Goal: Communication & Community: Participate in discussion

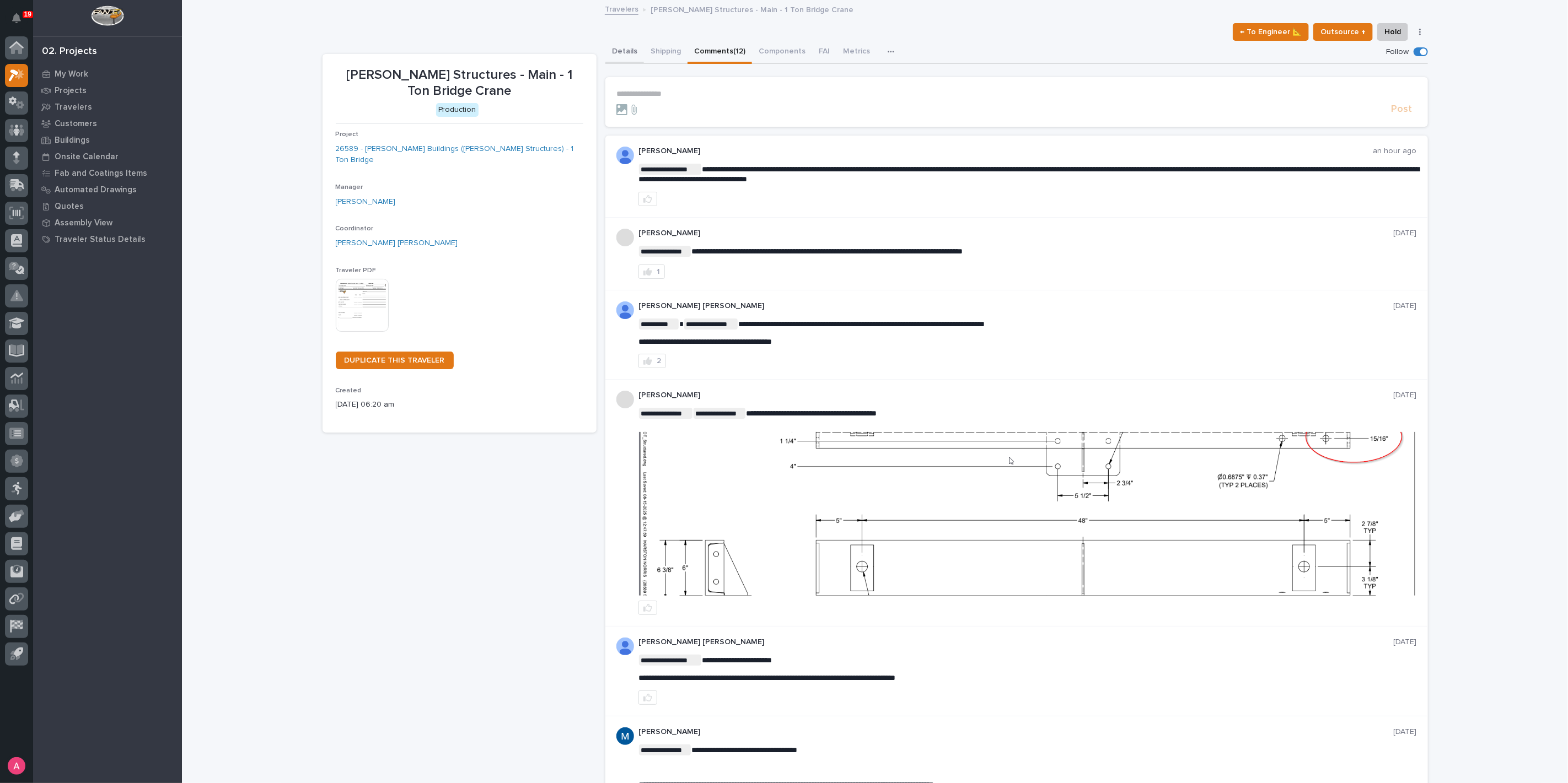
click at [622, 50] on button "Details" at bounding box center [625, 52] width 38 height 23
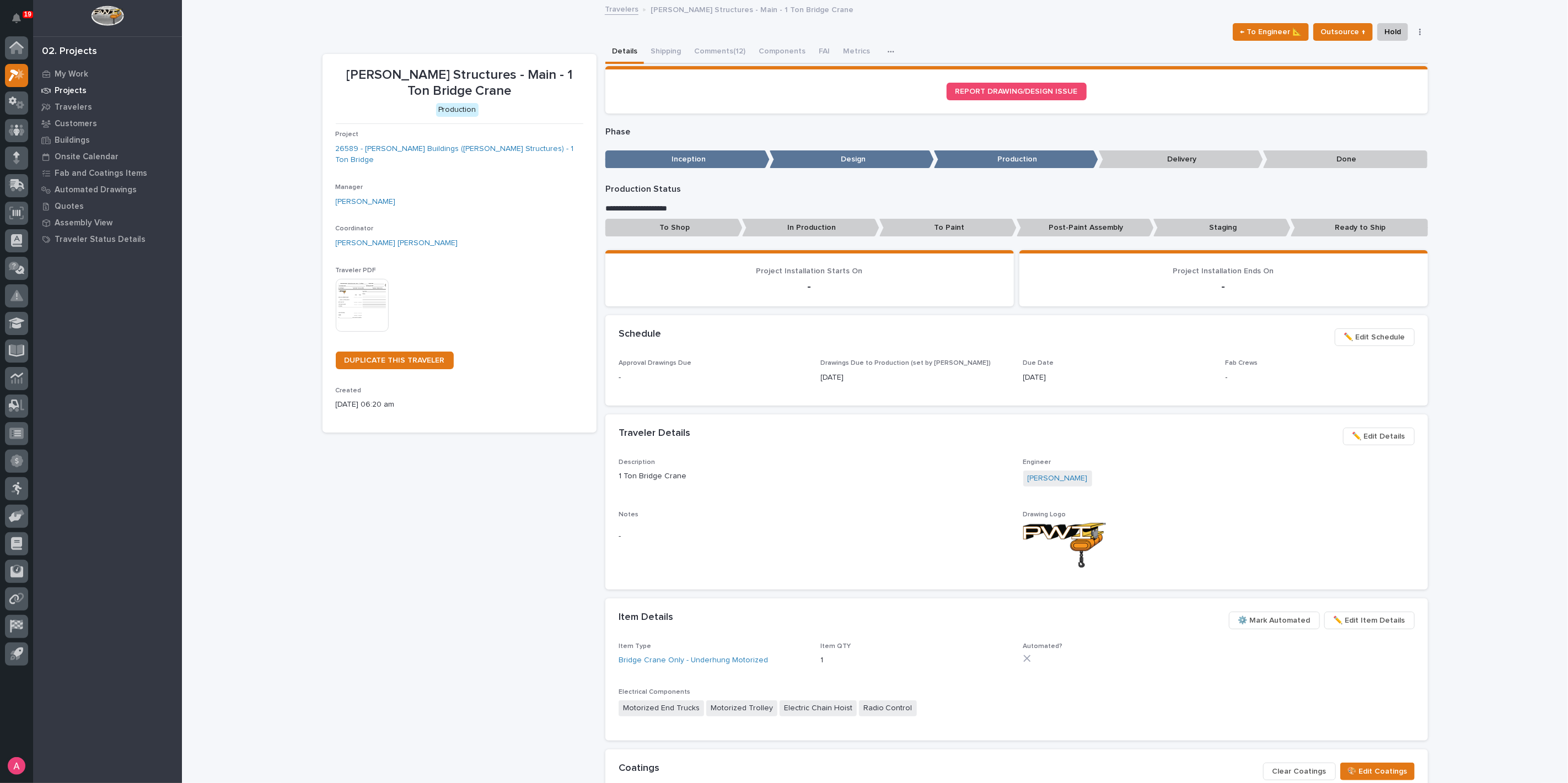
click at [66, 92] on p "Projects" at bounding box center [70, 91] width 32 height 10
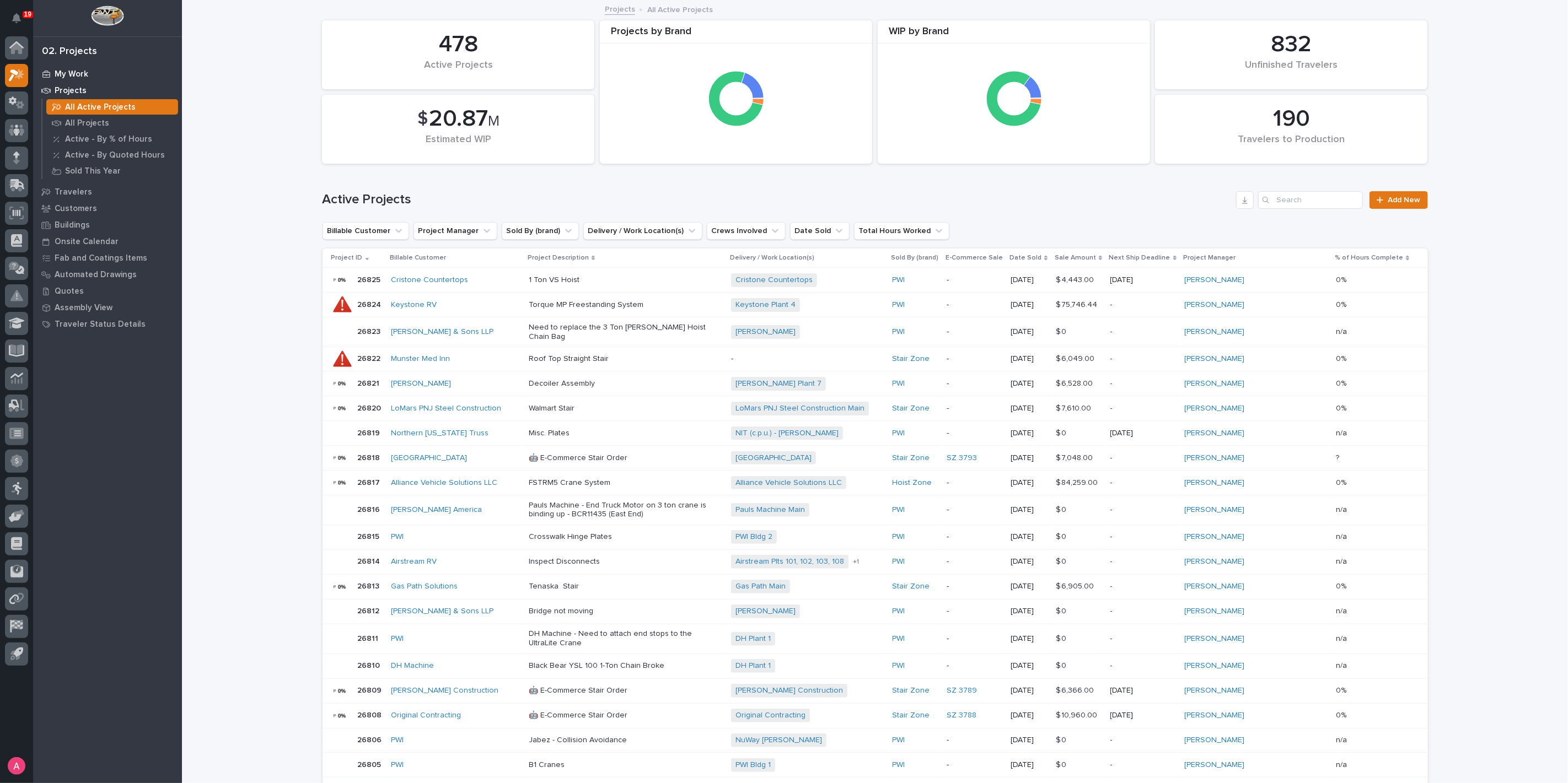
click at [67, 72] on p "My Work" at bounding box center [71, 74] width 34 height 10
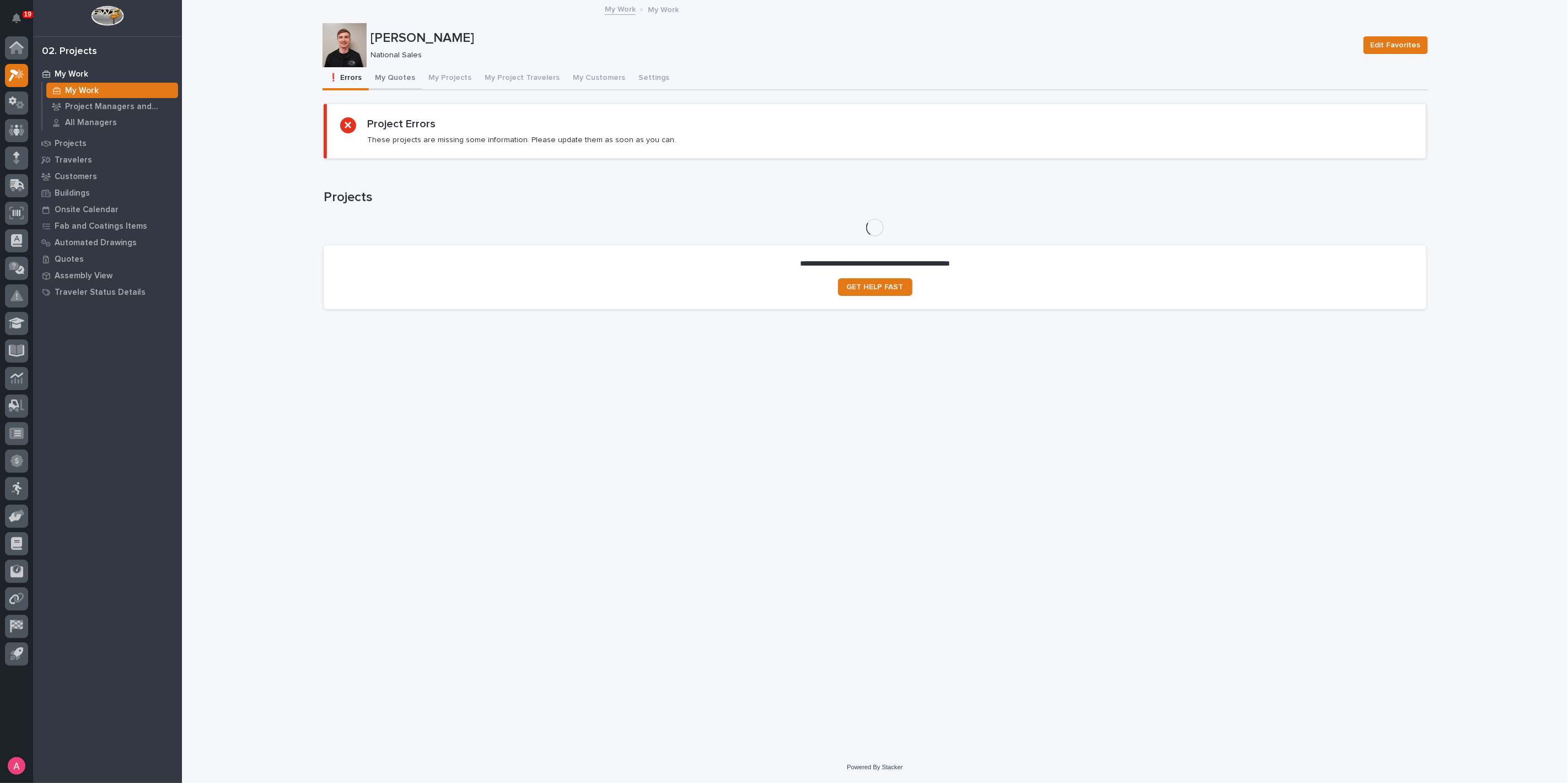
click at [384, 84] on button "My Quotes" at bounding box center [395, 78] width 54 height 23
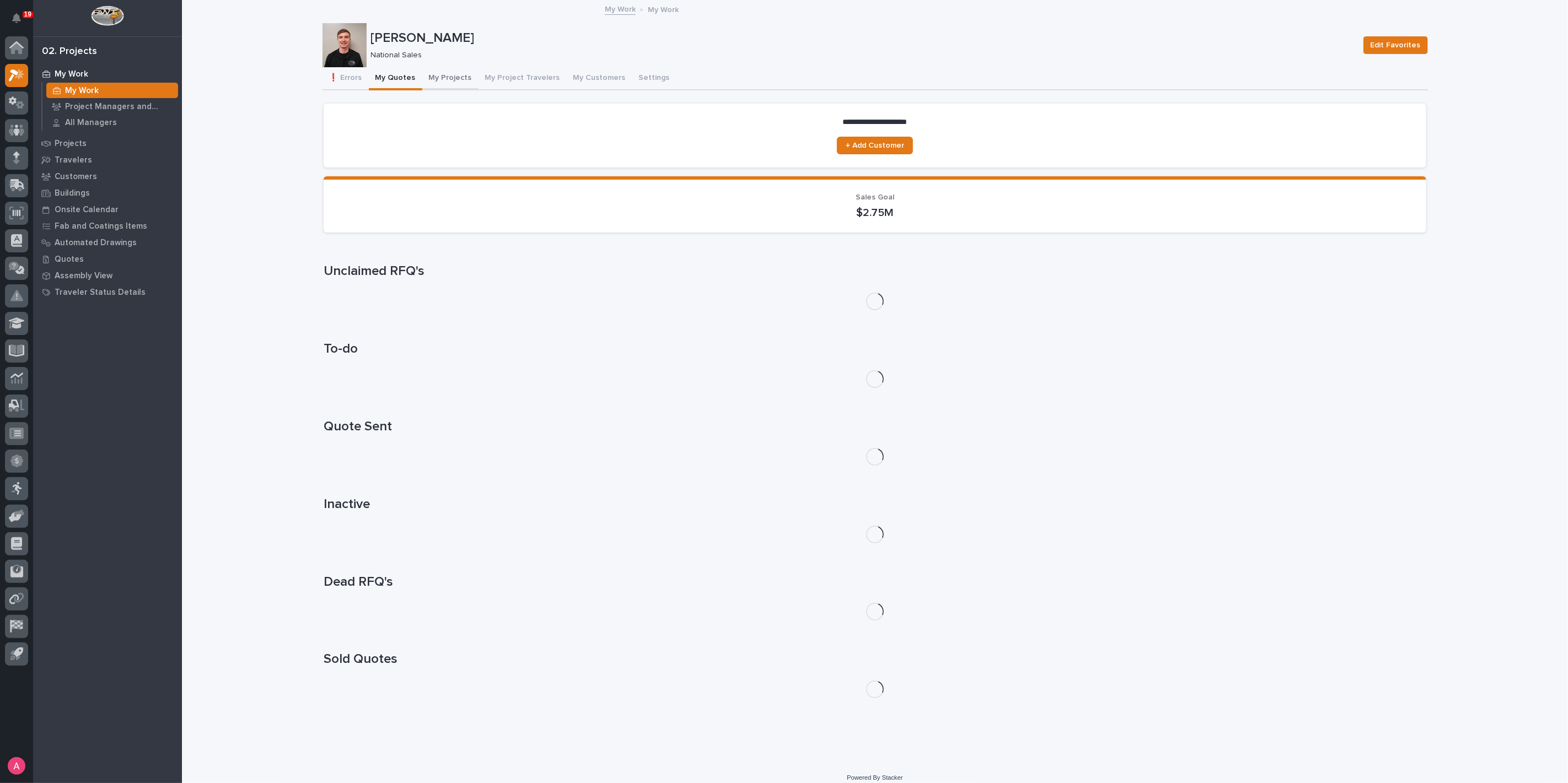
click at [423, 78] on button "My Projects" at bounding box center [450, 78] width 56 height 23
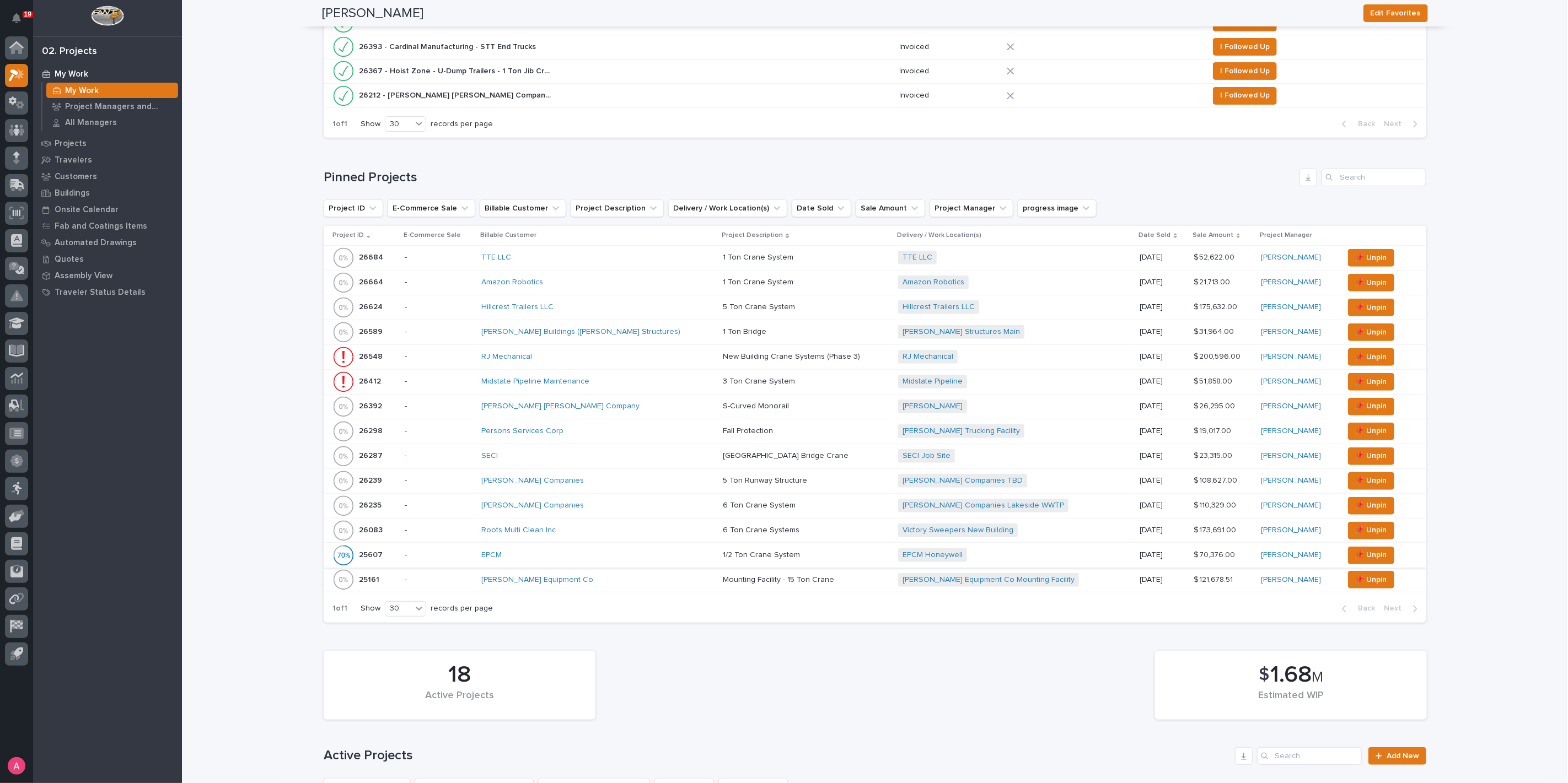
scroll to position [184, 0]
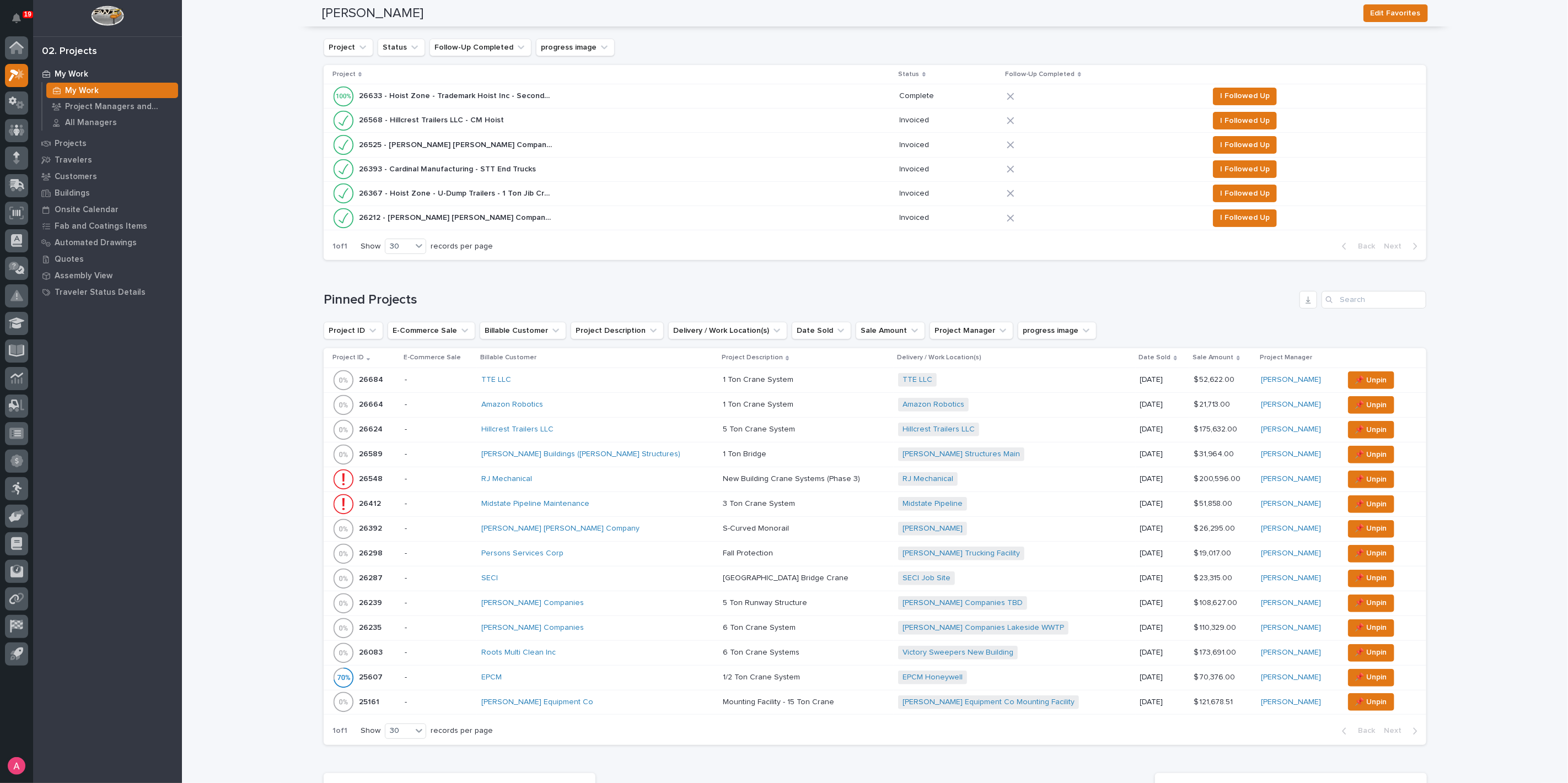
click at [592, 425] on div "Hillcrest Trailers LLC" at bounding box center [578, 430] width 193 height 9
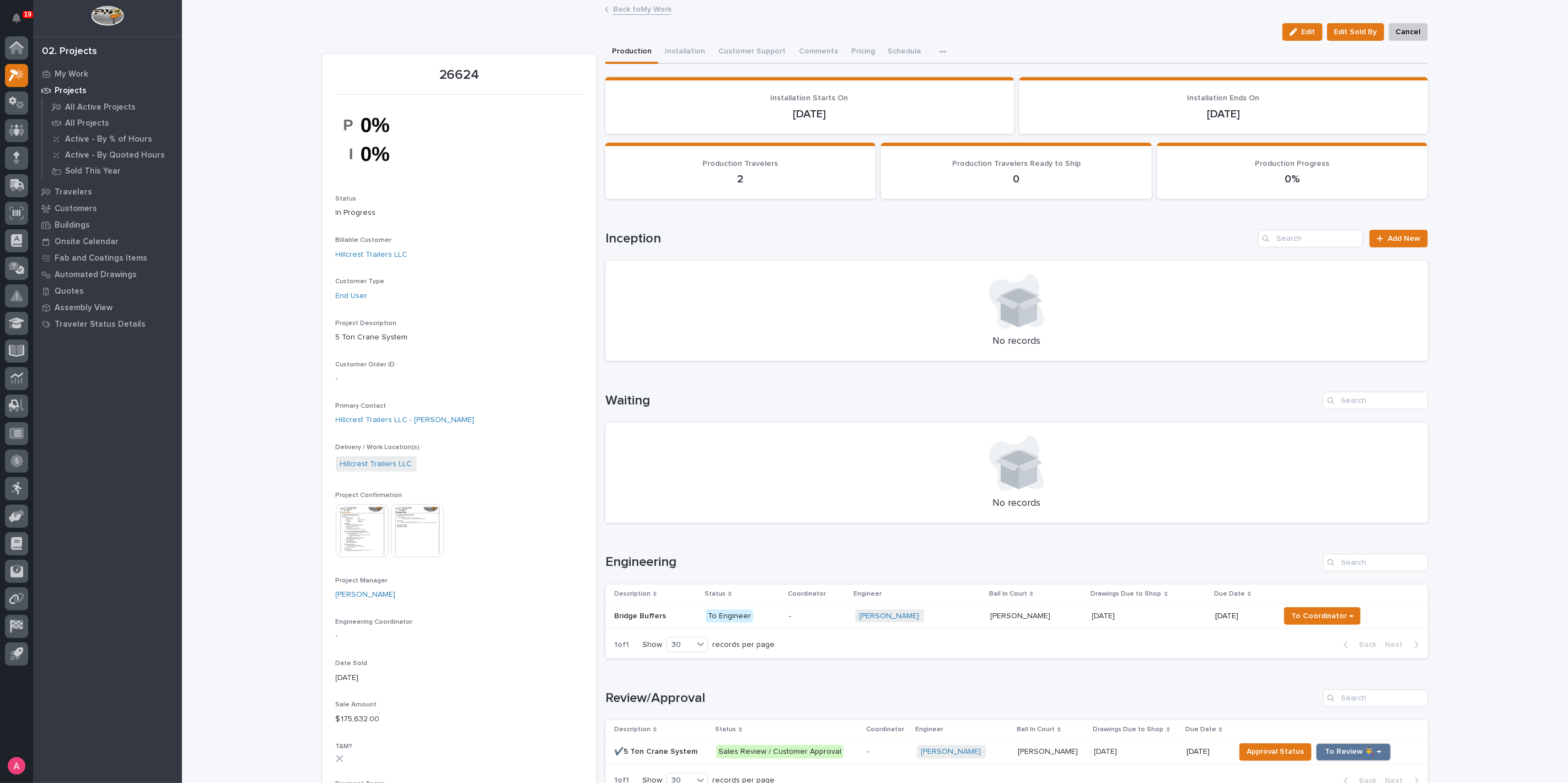
click at [357, 542] on img at bounding box center [362, 531] width 53 height 53
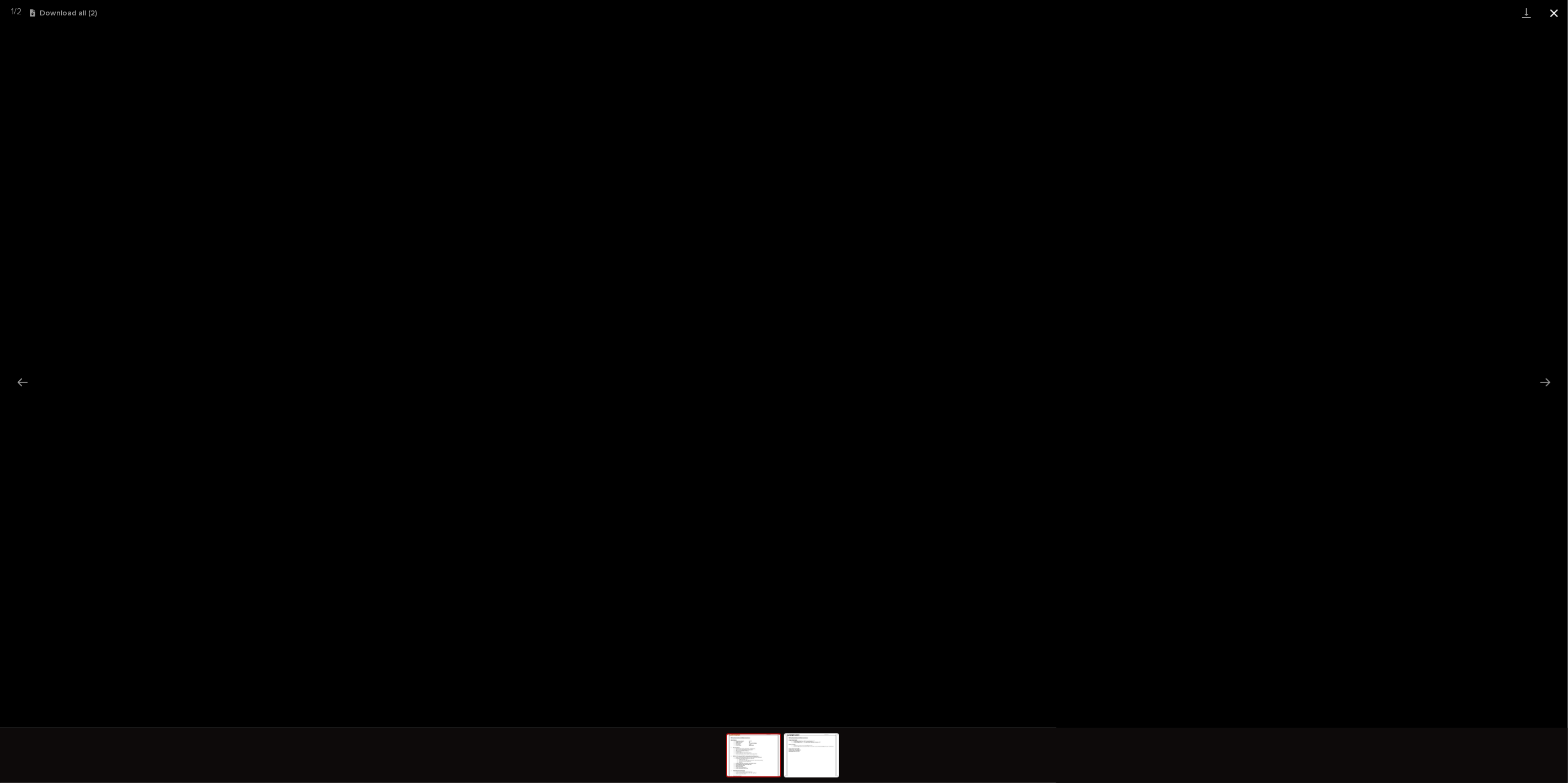
click at [1553, 11] on button "Close gallery" at bounding box center [1555, 13] width 28 height 26
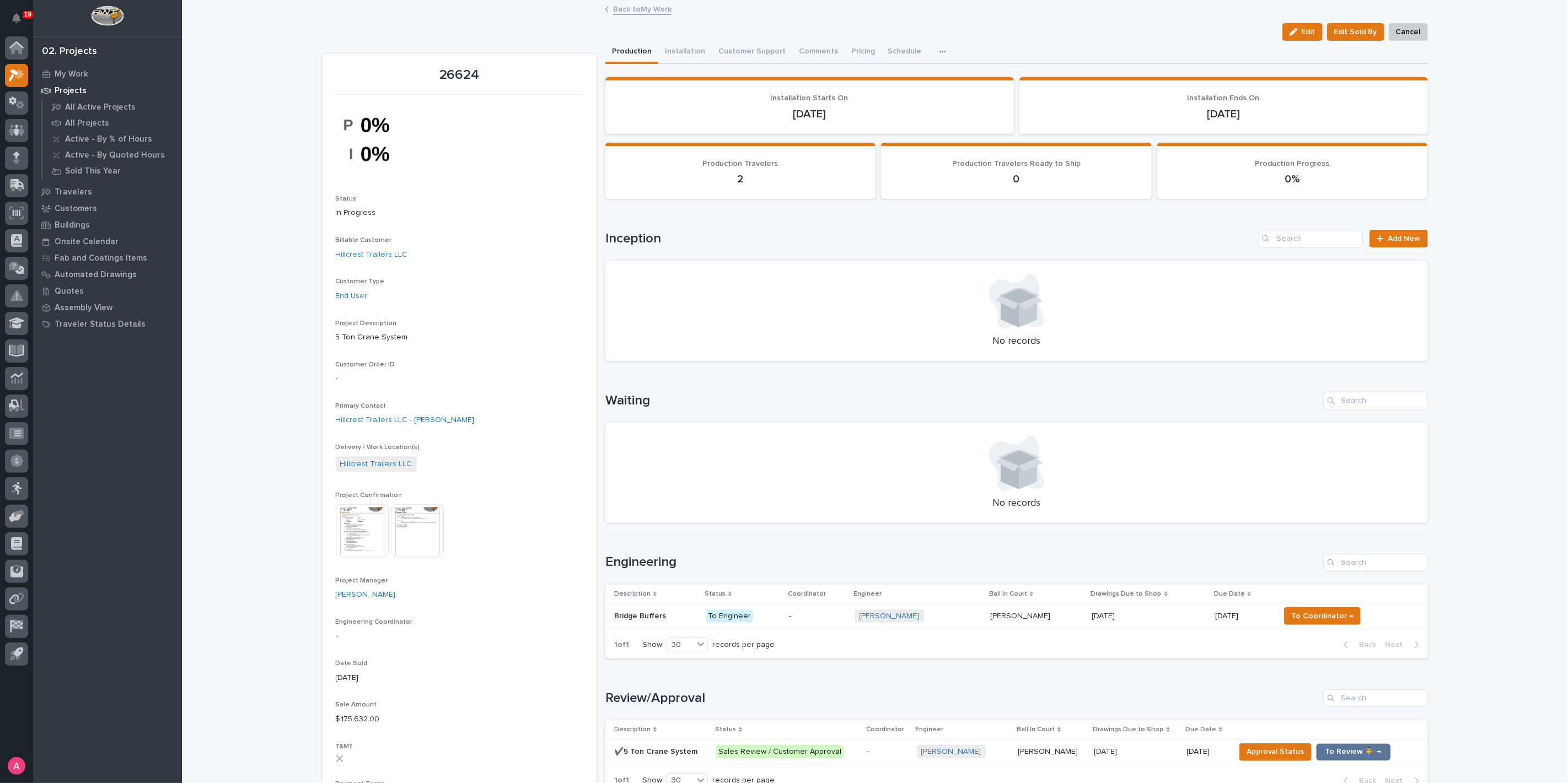
click at [636, 11] on link "Back to My Work" at bounding box center [642, 8] width 58 height 13
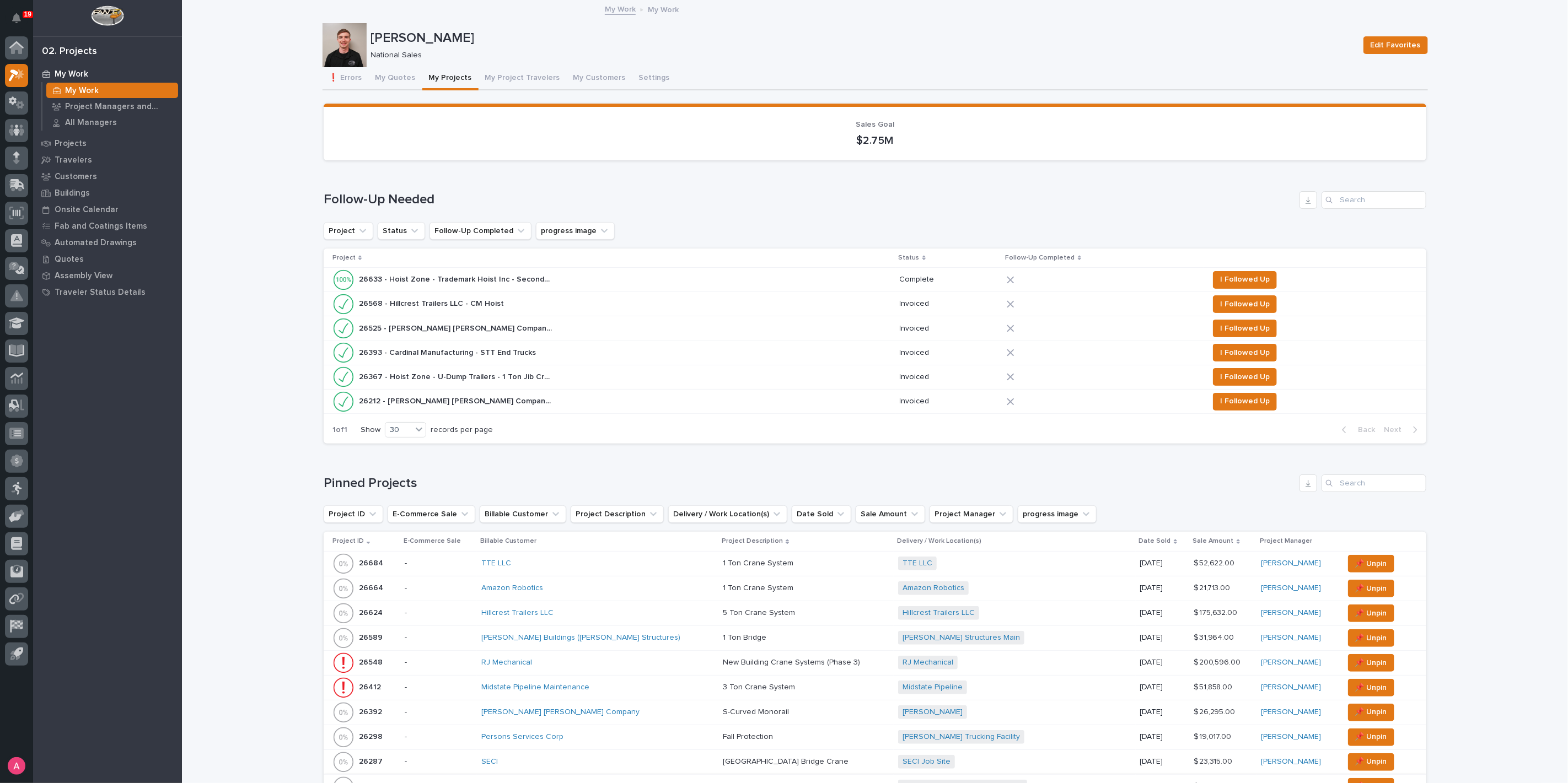
scroll to position [184, 0]
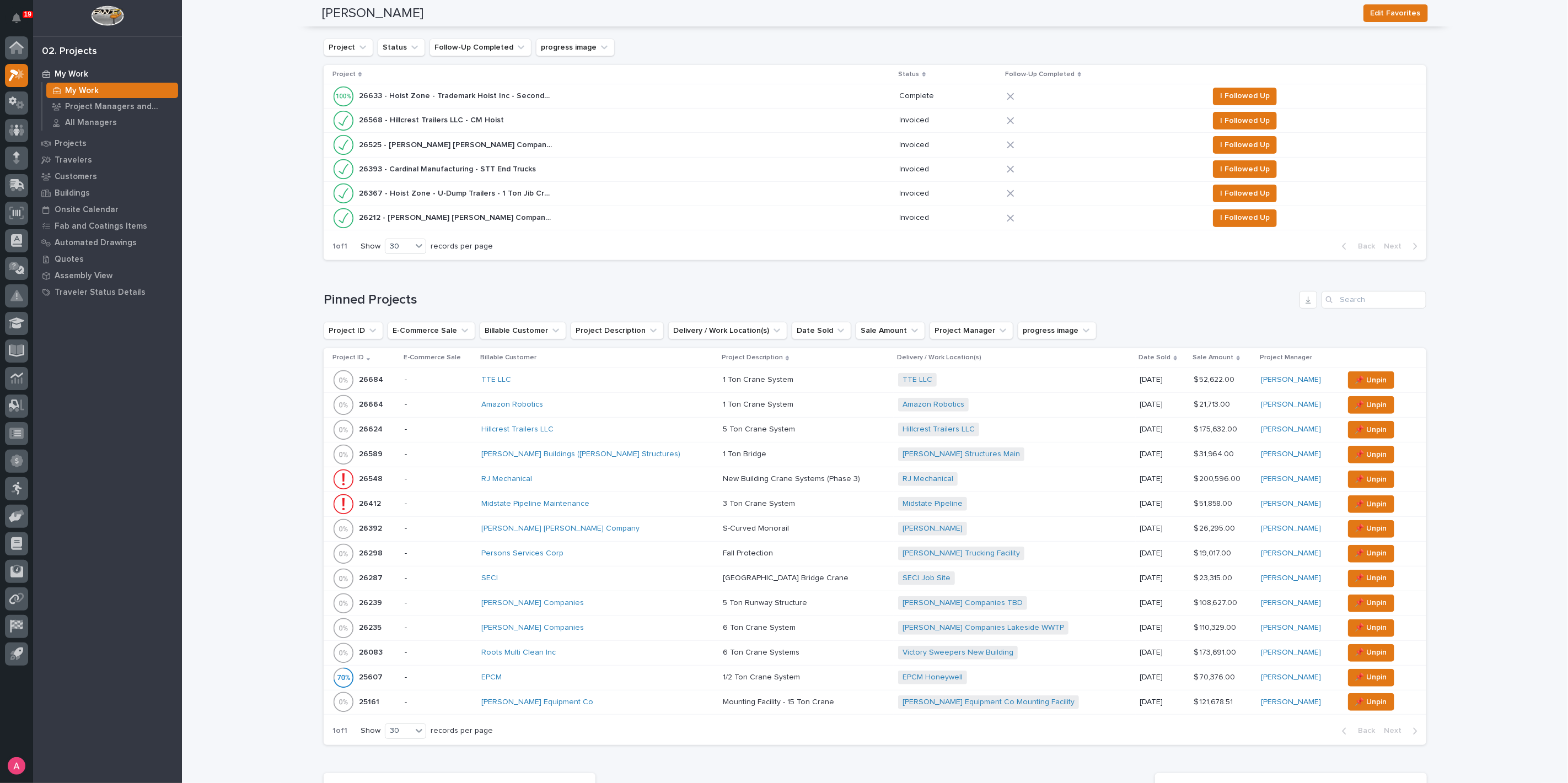
click at [645, 450] on div "[PERSON_NAME] Buildings ([PERSON_NAME] Structures)" at bounding box center [578, 454] width 193 height 9
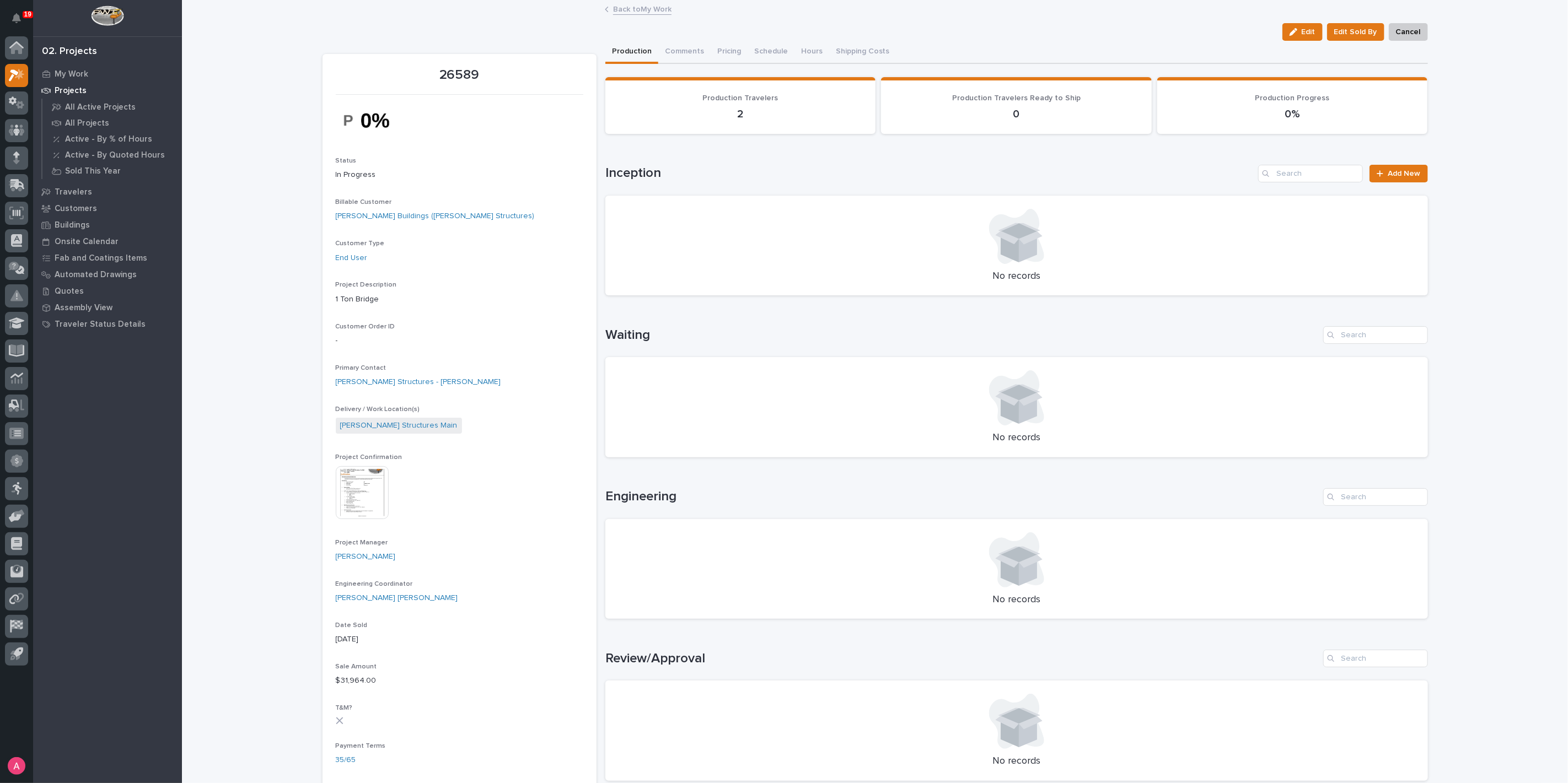
click at [370, 469] on img at bounding box center [362, 493] width 53 height 53
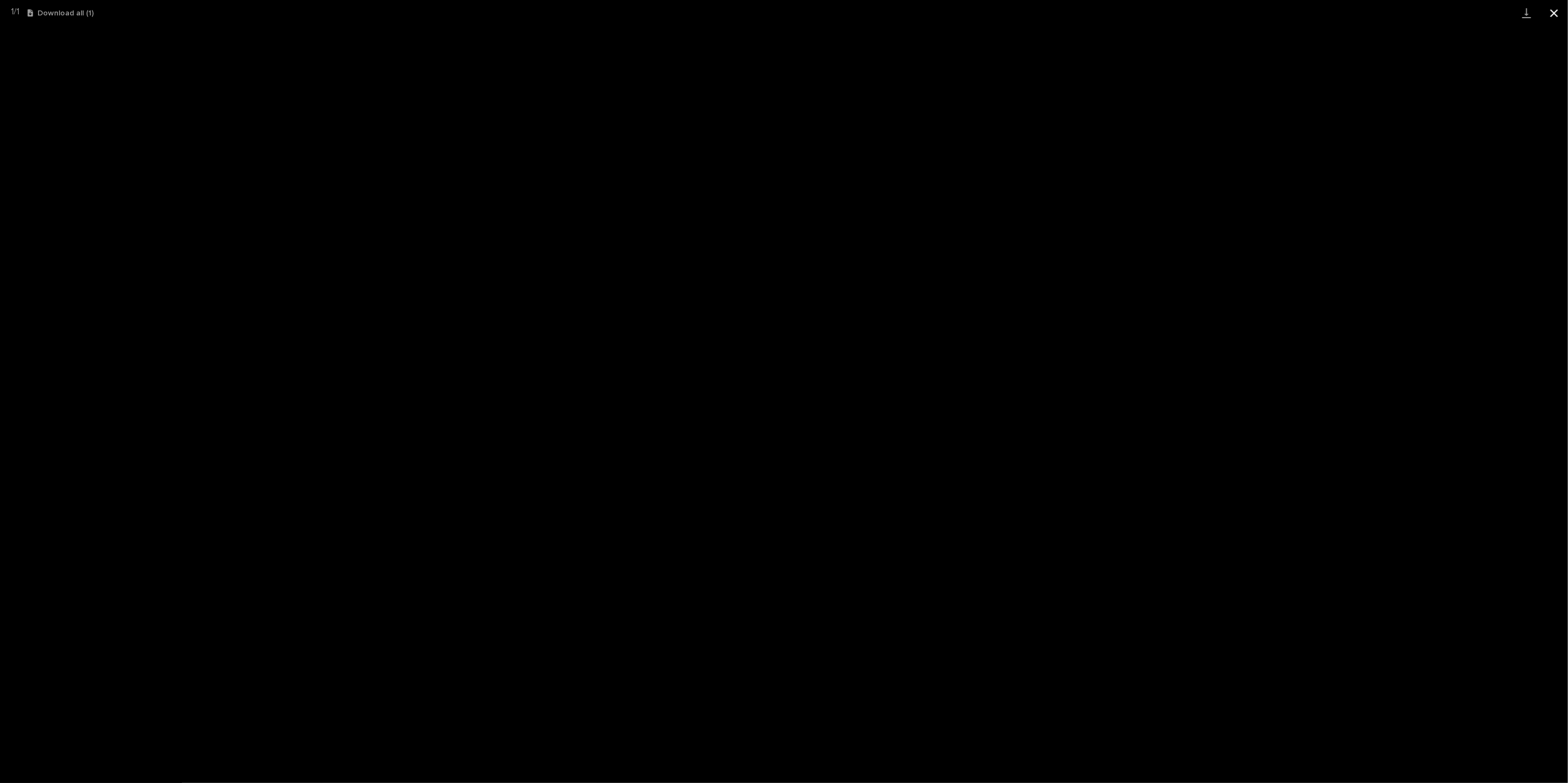
click at [1551, 13] on button "Close gallery" at bounding box center [1555, 13] width 28 height 26
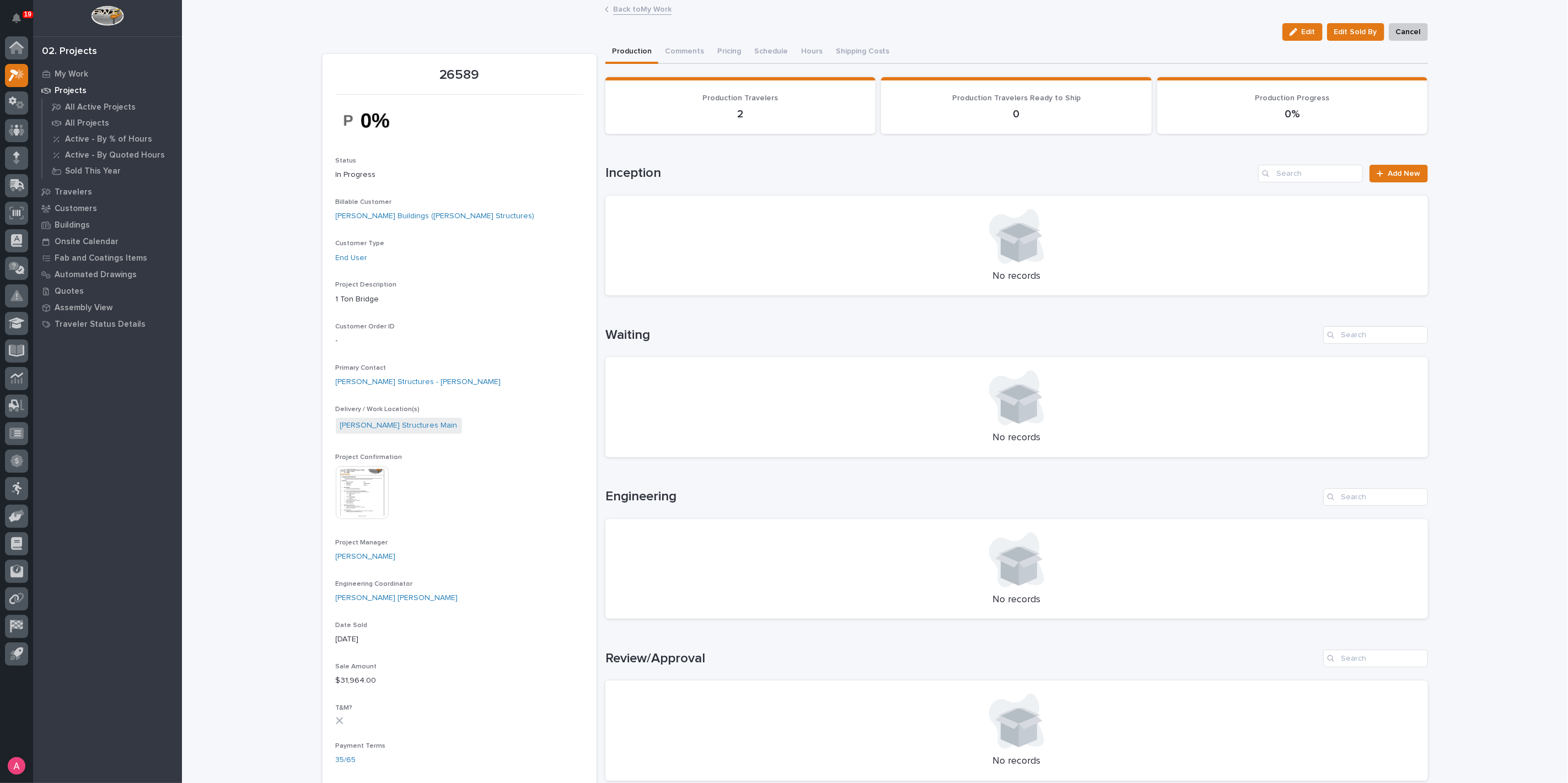
click at [637, 11] on link "Back to My Work" at bounding box center [642, 8] width 58 height 13
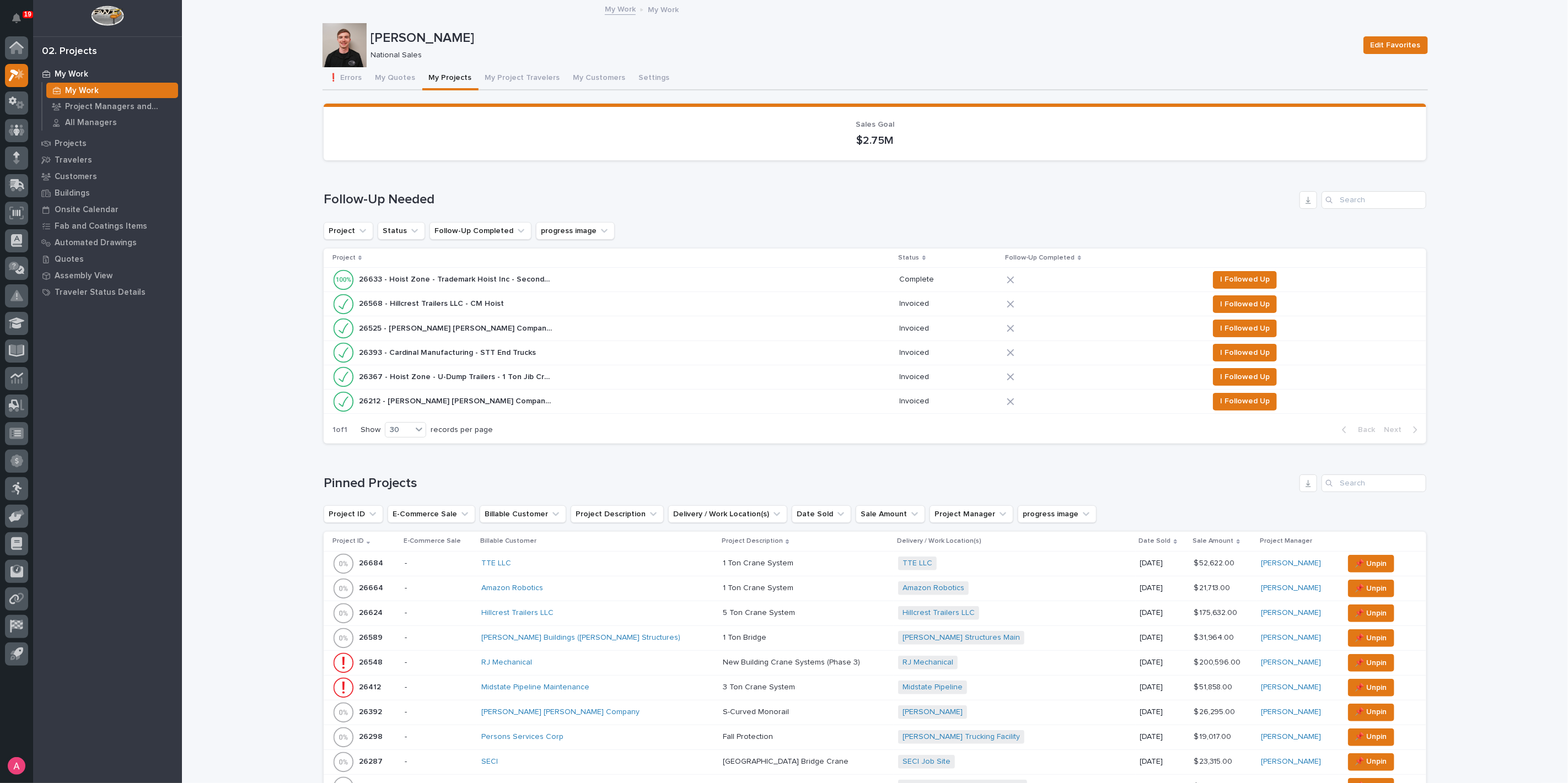
scroll to position [184, 0]
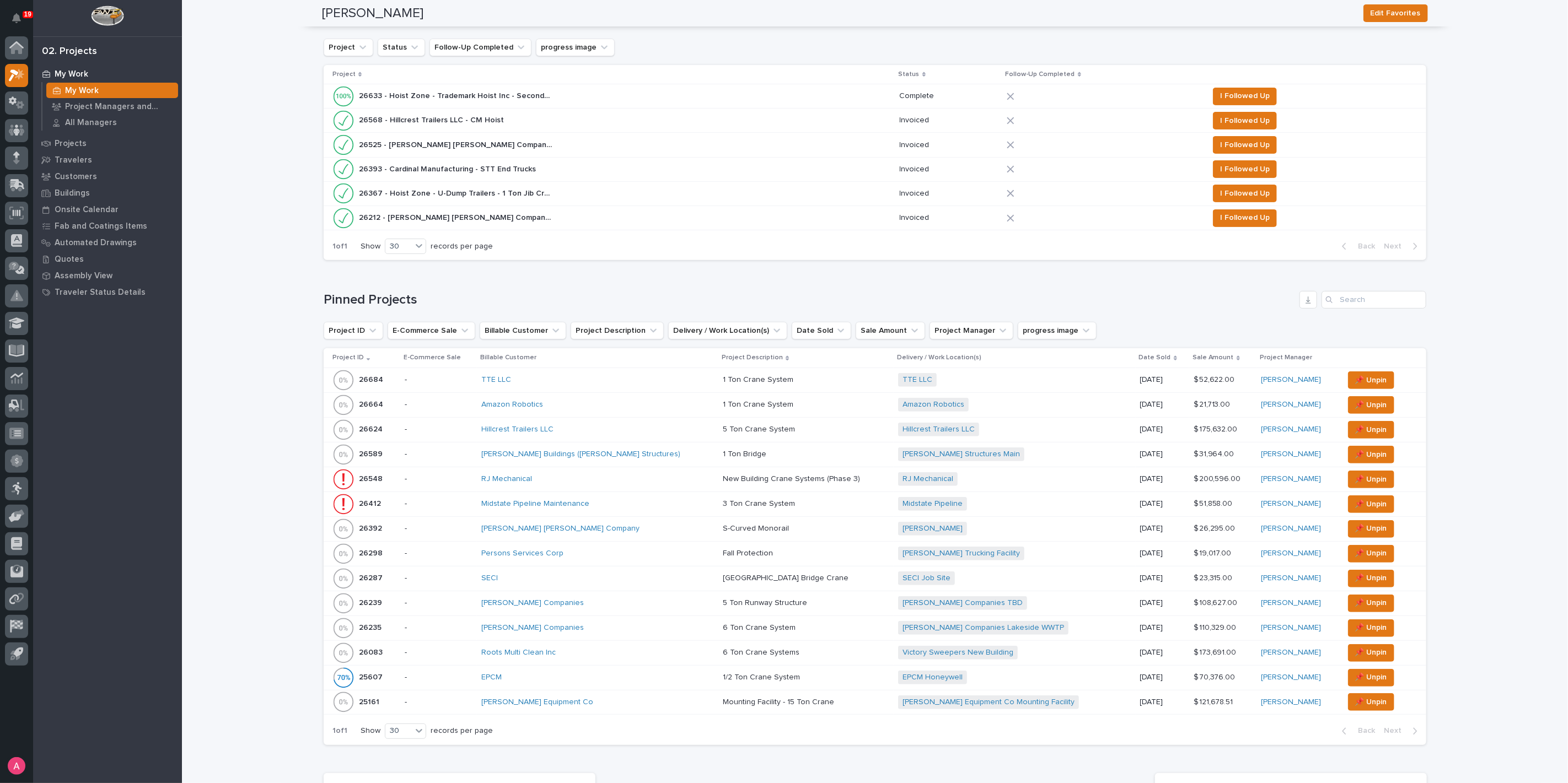
click at [655, 456] on div "[PERSON_NAME] Buildings ([PERSON_NAME] Structures)" at bounding box center [578, 454] width 193 height 9
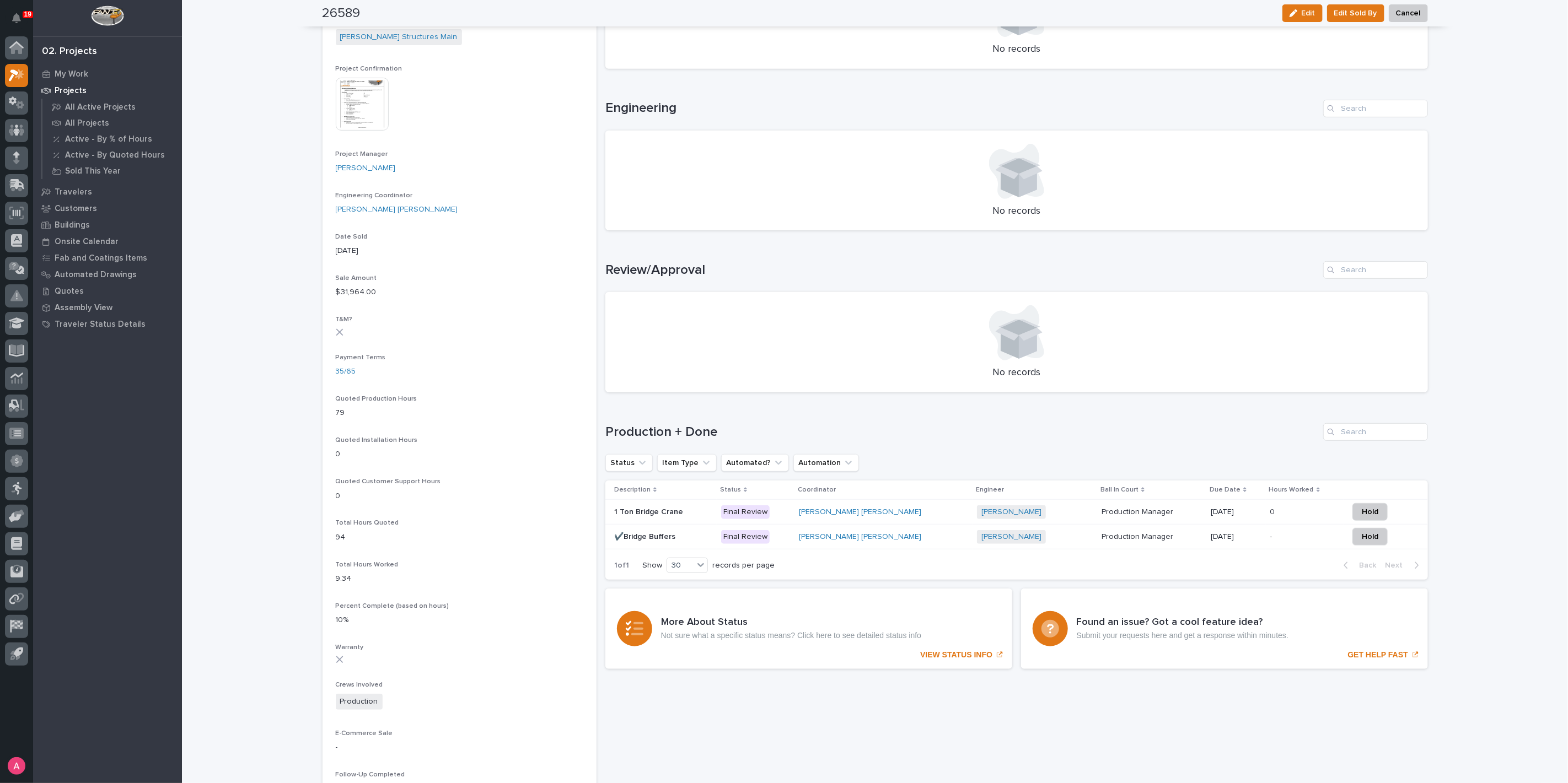
scroll to position [489, 0]
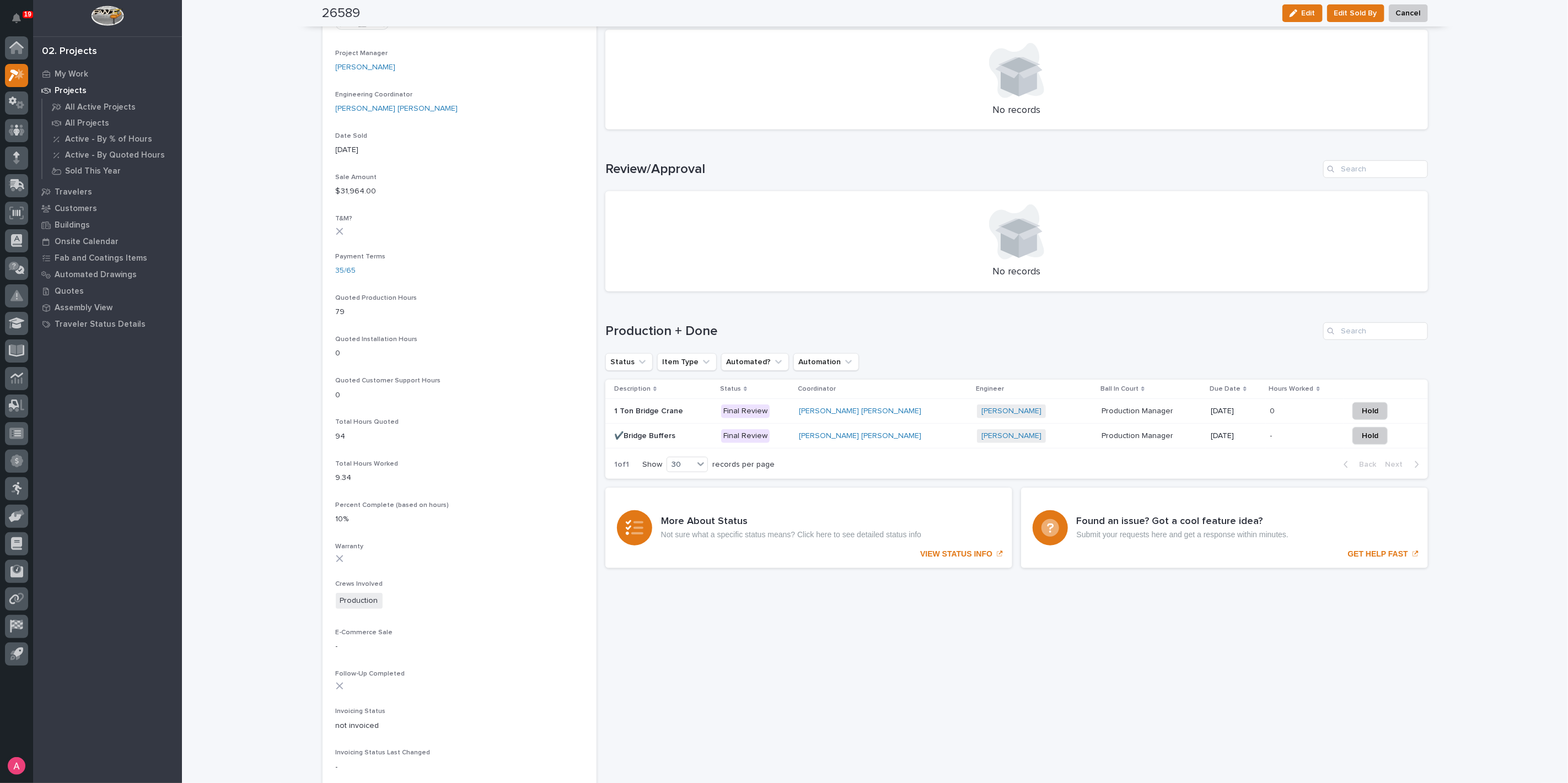
click at [998, 436] on div "[PERSON_NAME] + 0" at bounding box center [1035, 436] width 115 height 14
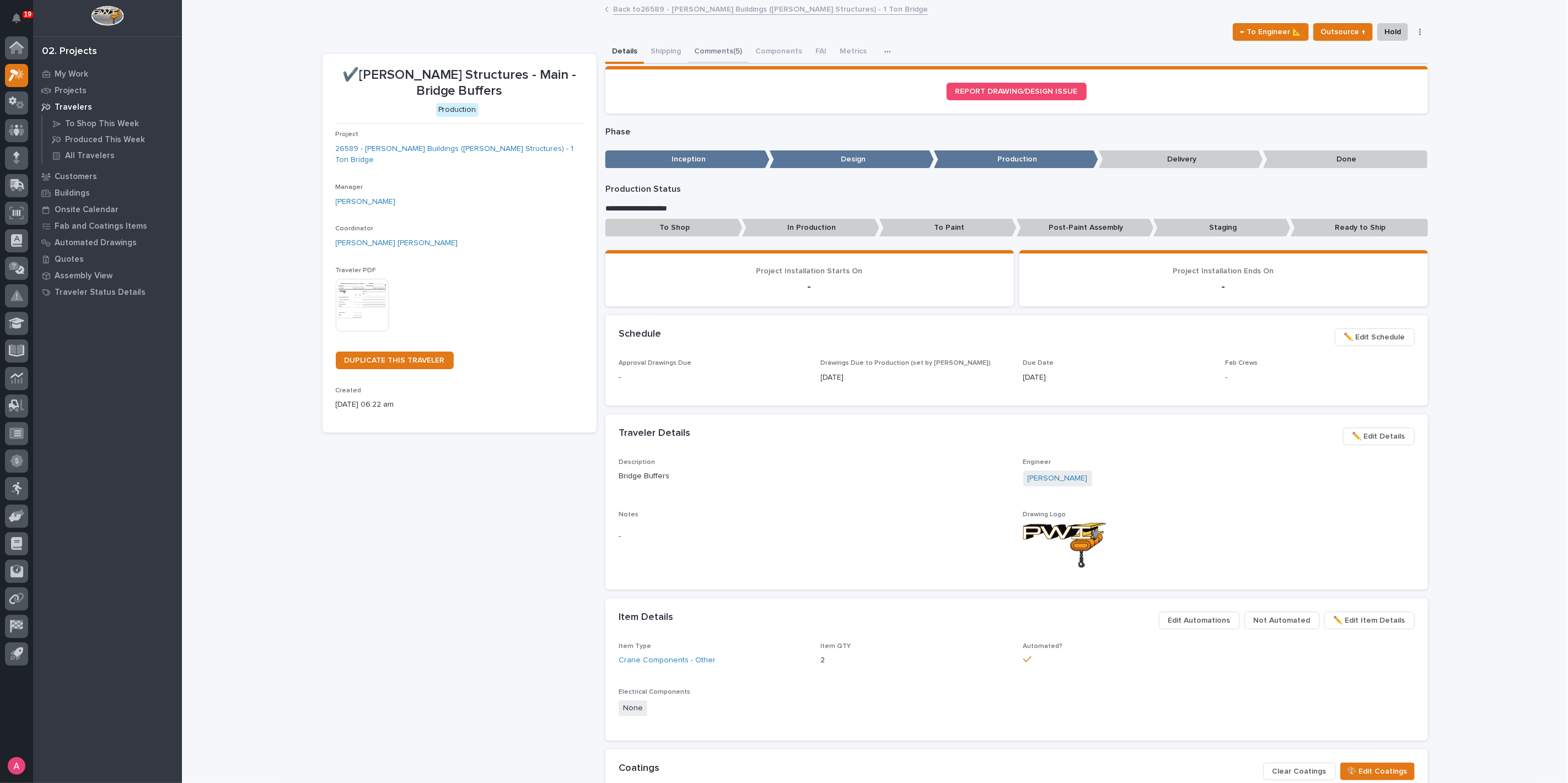
click at [714, 44] on button "Comments (5)" at bounding box center [718, 52] width 61 height 23
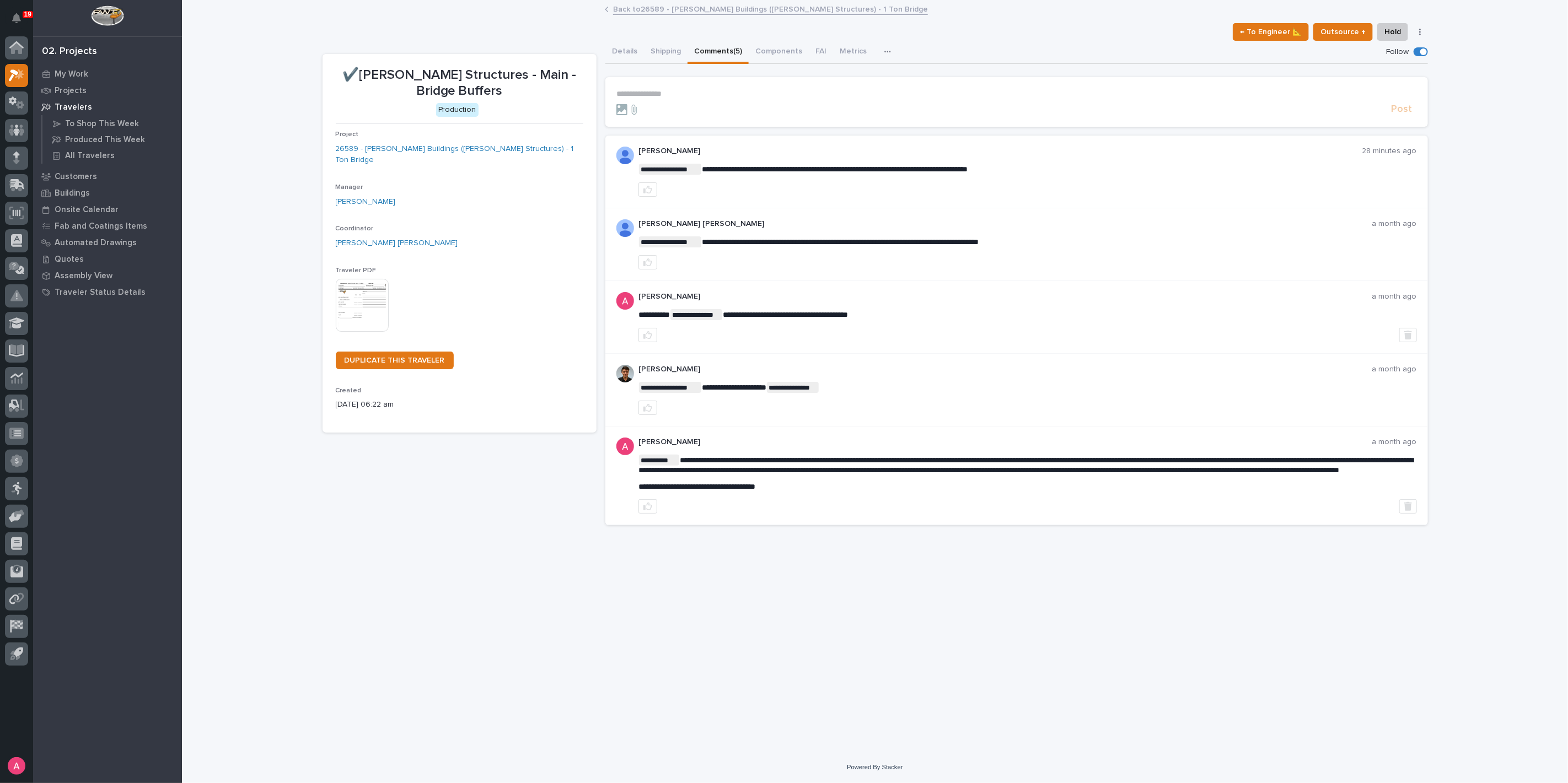
click at [675, 93] on p "**********" at bounding box center [1016, 94] width 801 height 9
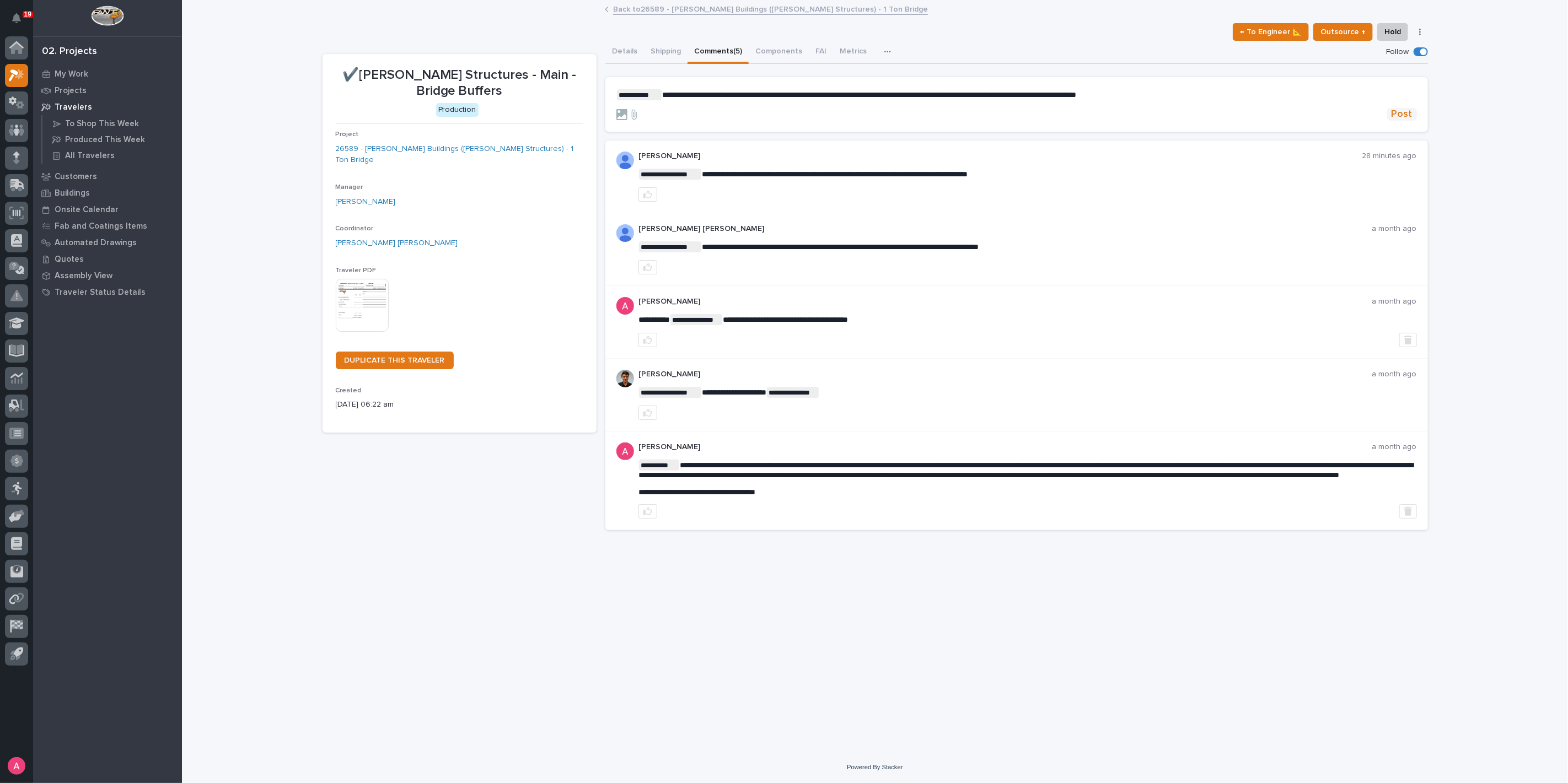
click at [1406, 114] on span "Post" at bounding box center [1402, 114] width 21 height 13
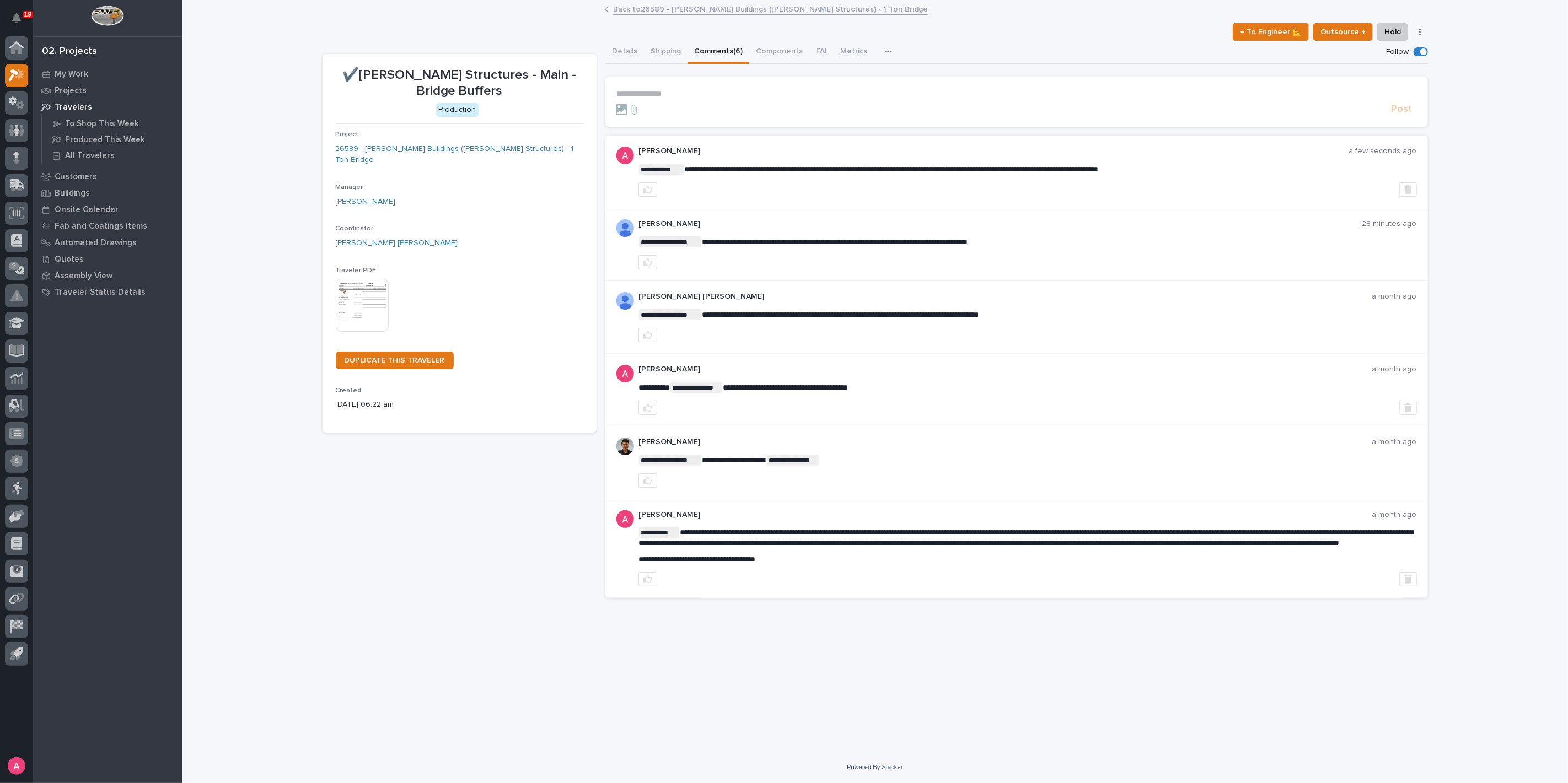
click at [670, 14] on link "Back to 26589 - [PERSON_NAME] Buildings ([PERSON_NAME] Structures) - 1 Ton Brid…" at bounding box center [770, 8] width 315 height 13
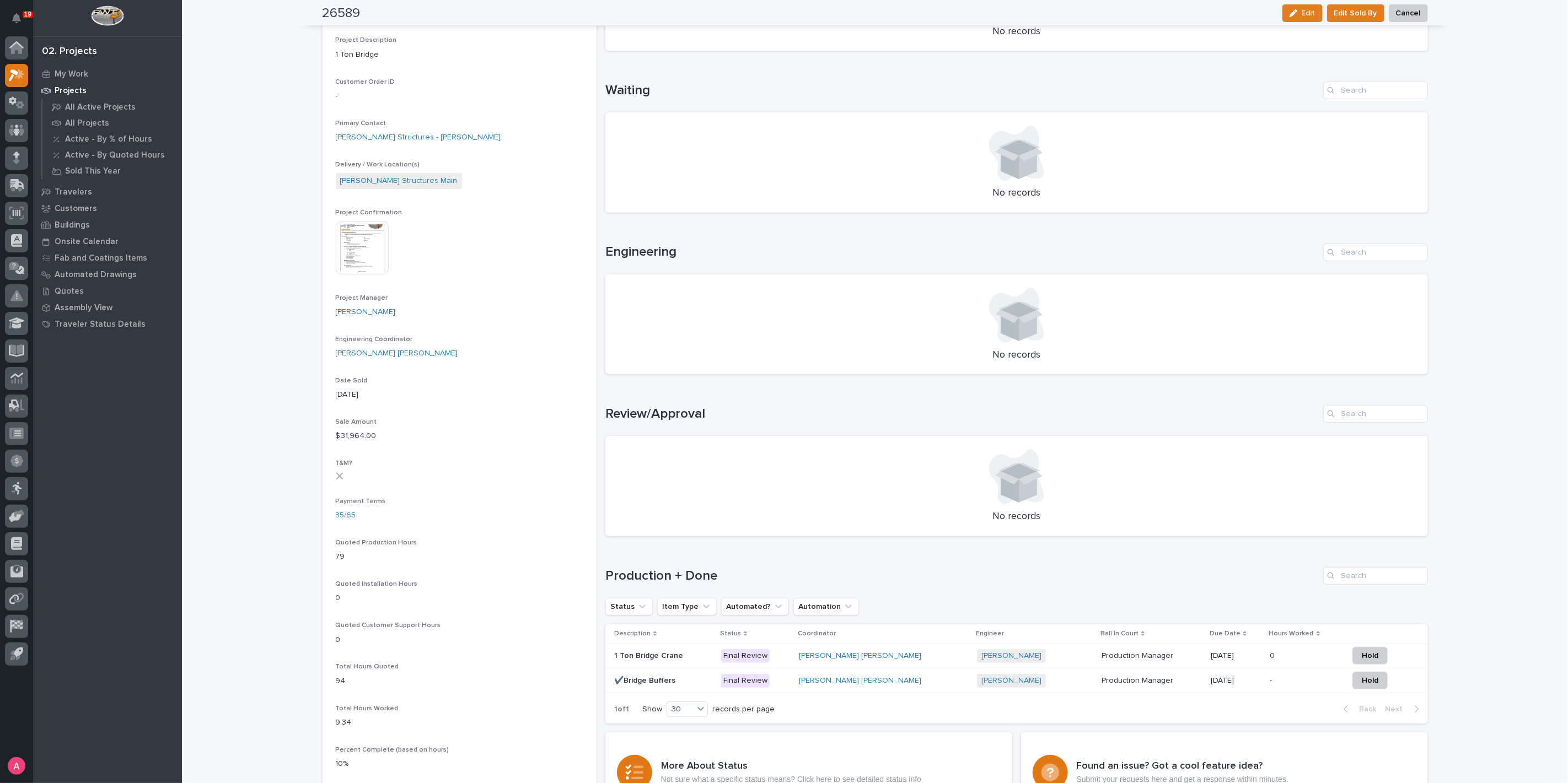
scroll to position [428, 0]
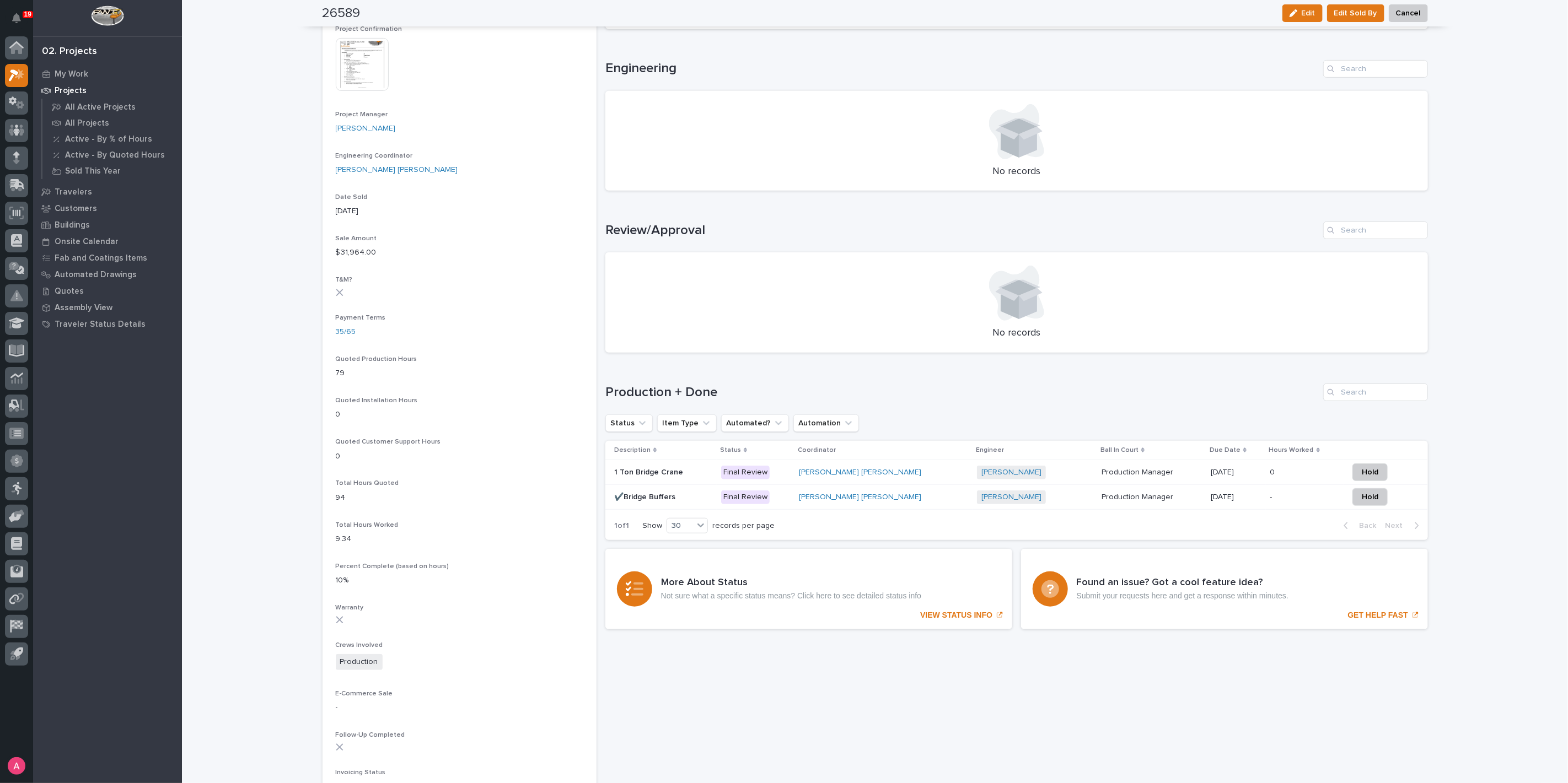
click at [693, 473] on p at bounding box center [663, 473] width 98 height 9
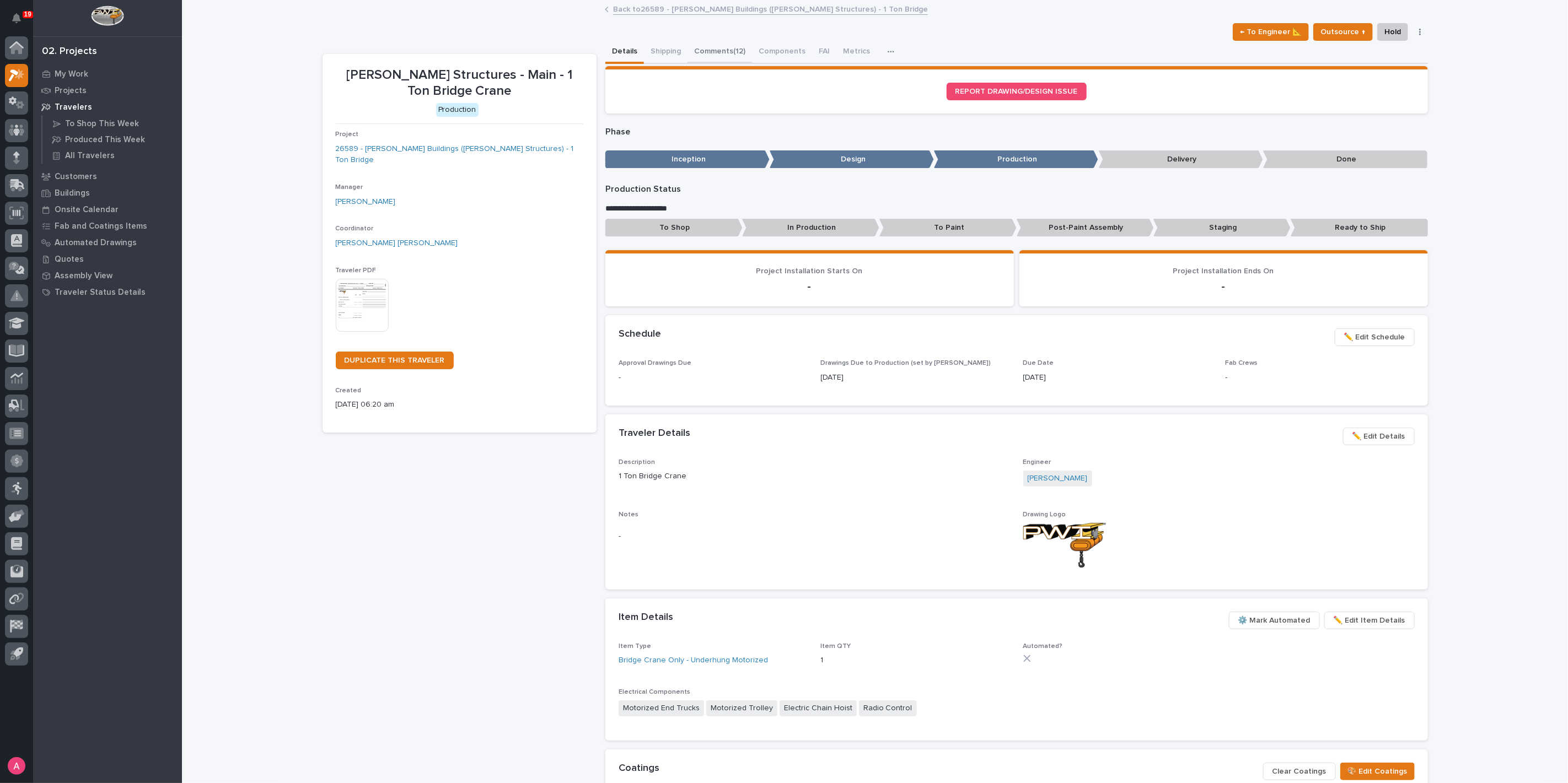
click at [704, 46] on button "Comments (12)" at bounding box center [720, 52] width 64 height 23
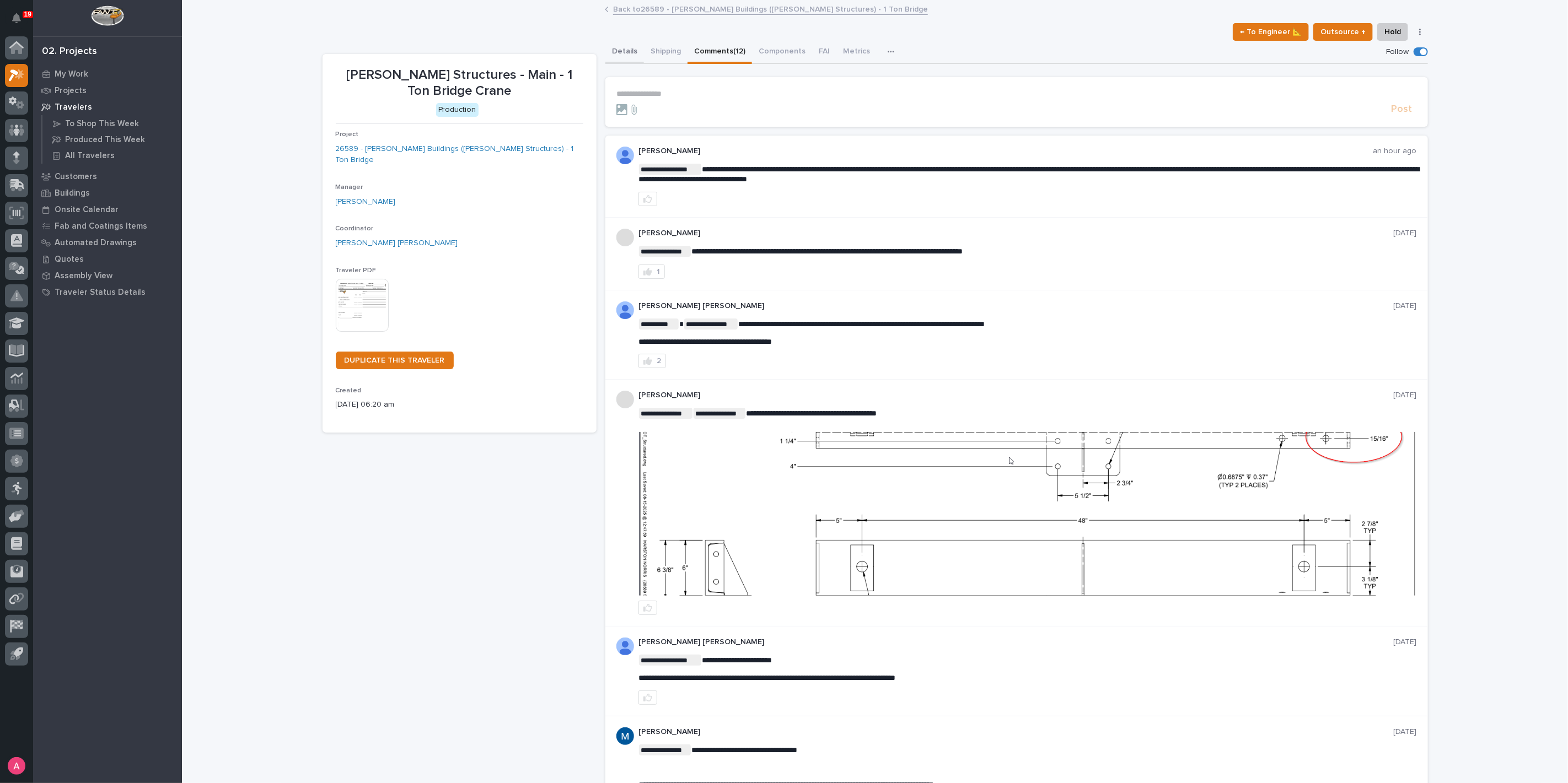
click at [611, 53] on button "Details" at bounding box center [625, 52] width 38 height 23
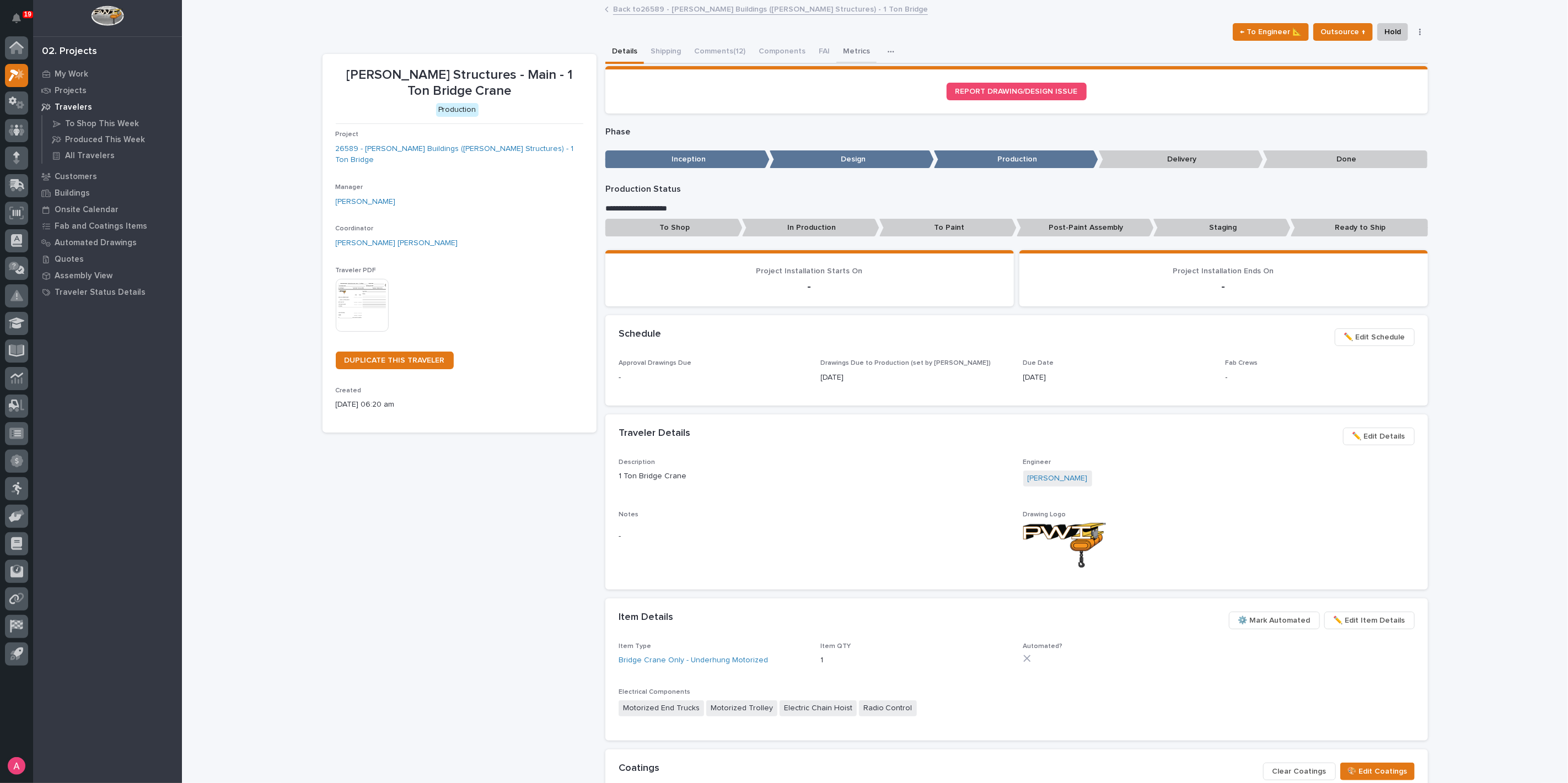
click at [839, 47] on button "Metrics" at bounding box center [856, 52] width 40 height 23
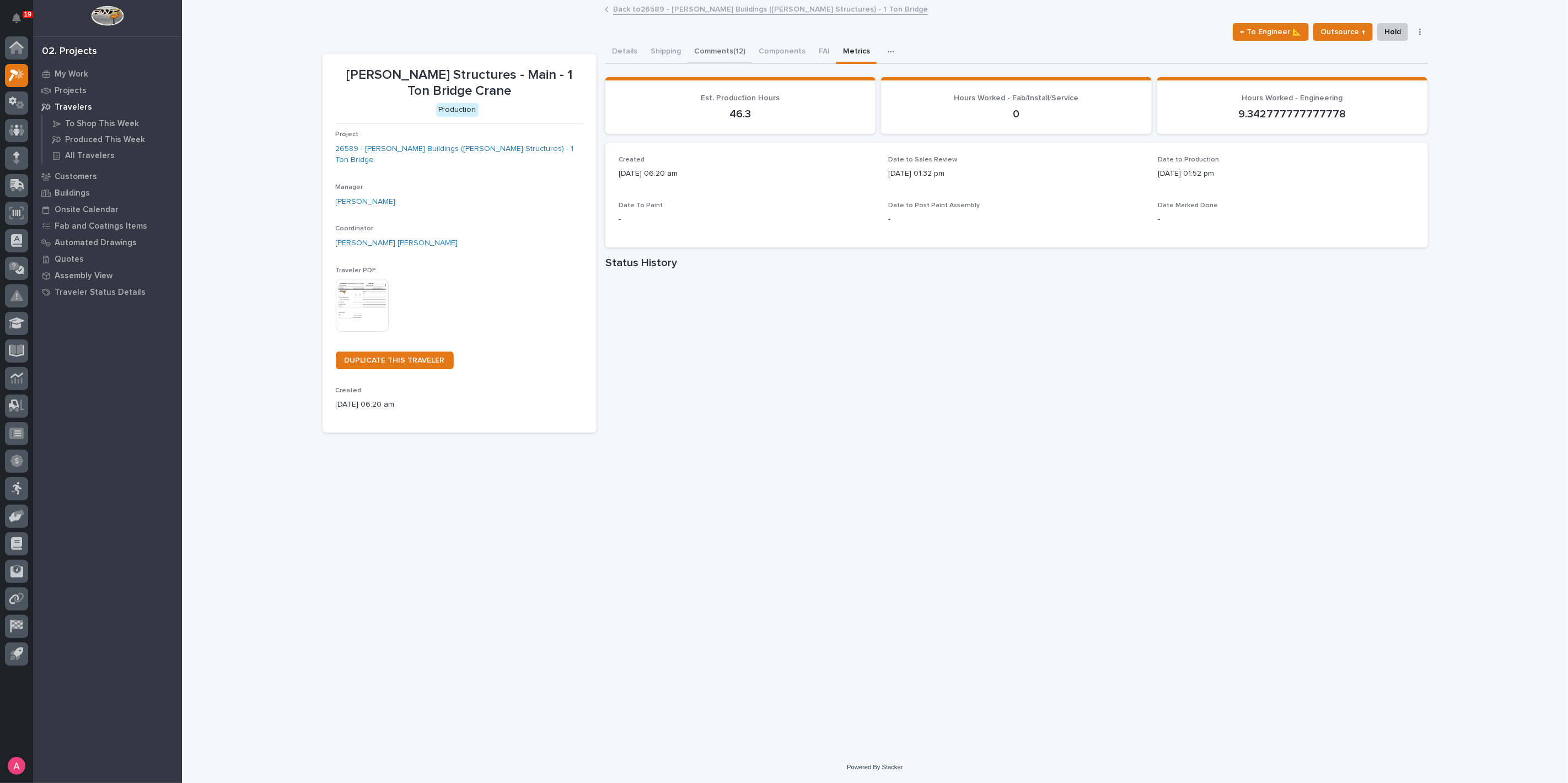
click at [729, 54] on button "Comments (12)" at bounding box center [720, 52] width 64 height 23
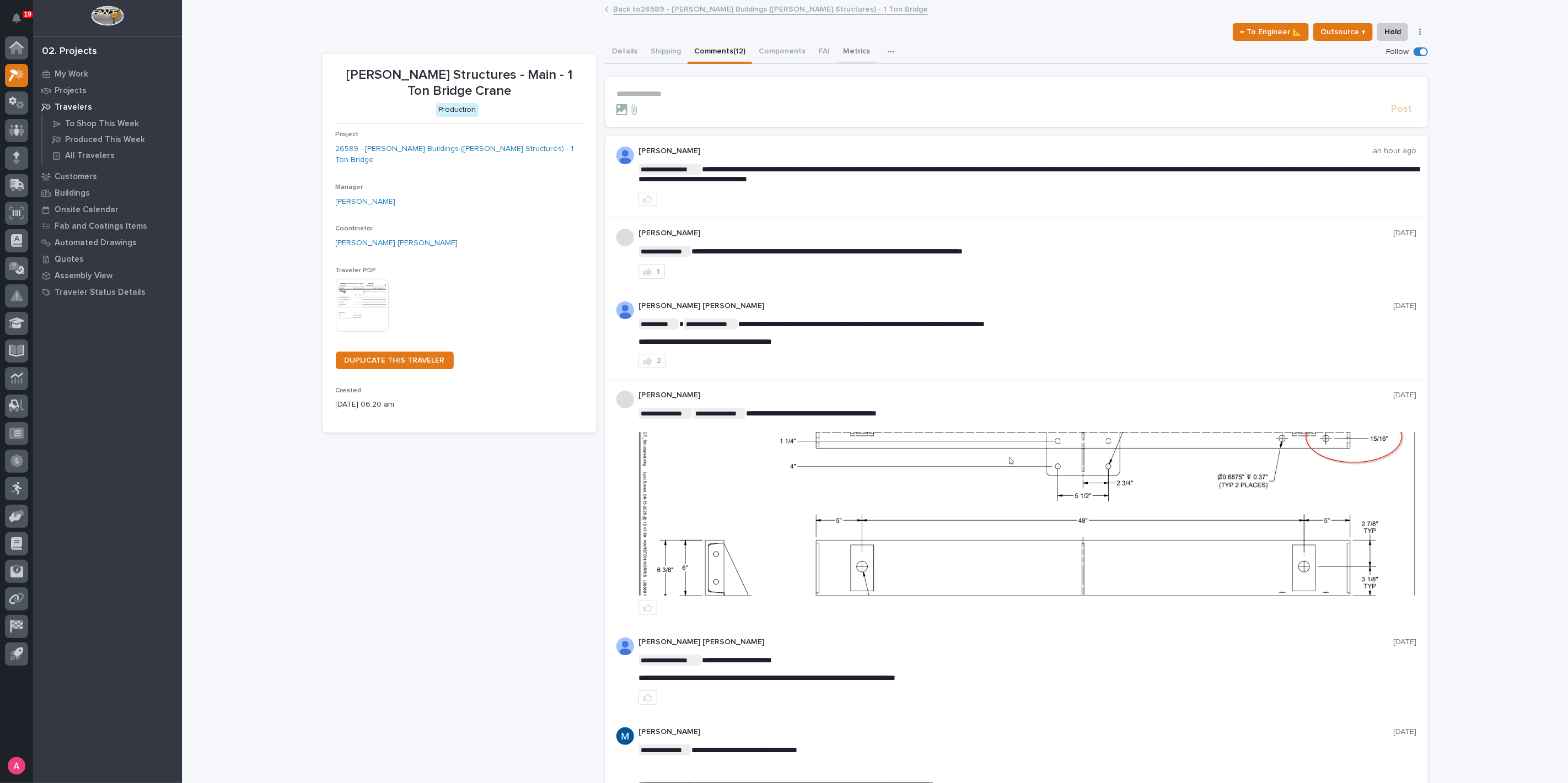
click at [842, 54] on button "Metrics" at bounding box center [856, 52] width 40 height 23
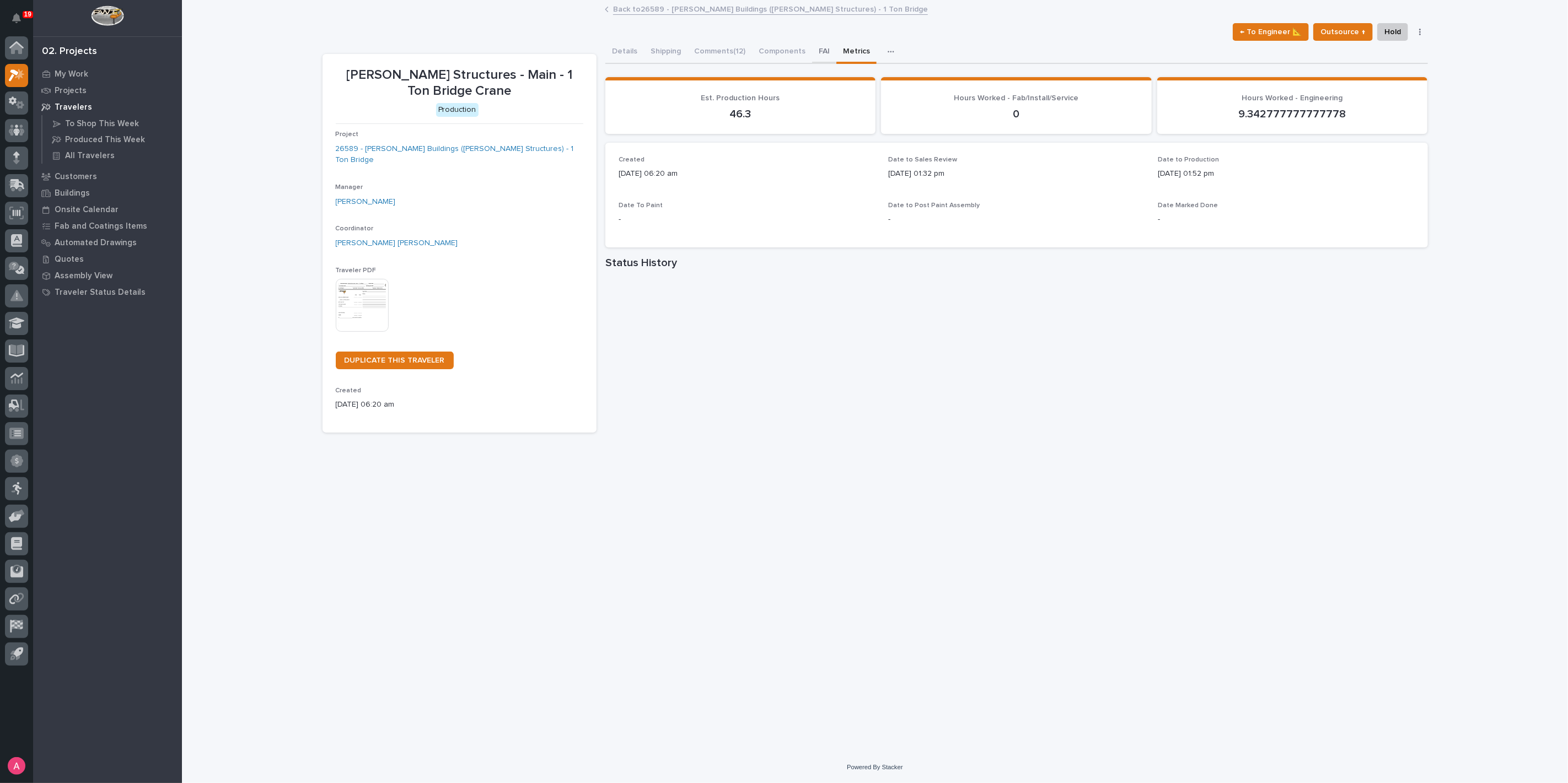
click at [813, 50] on button "FAI" at bounding box center [824, 52] width 25 height 23
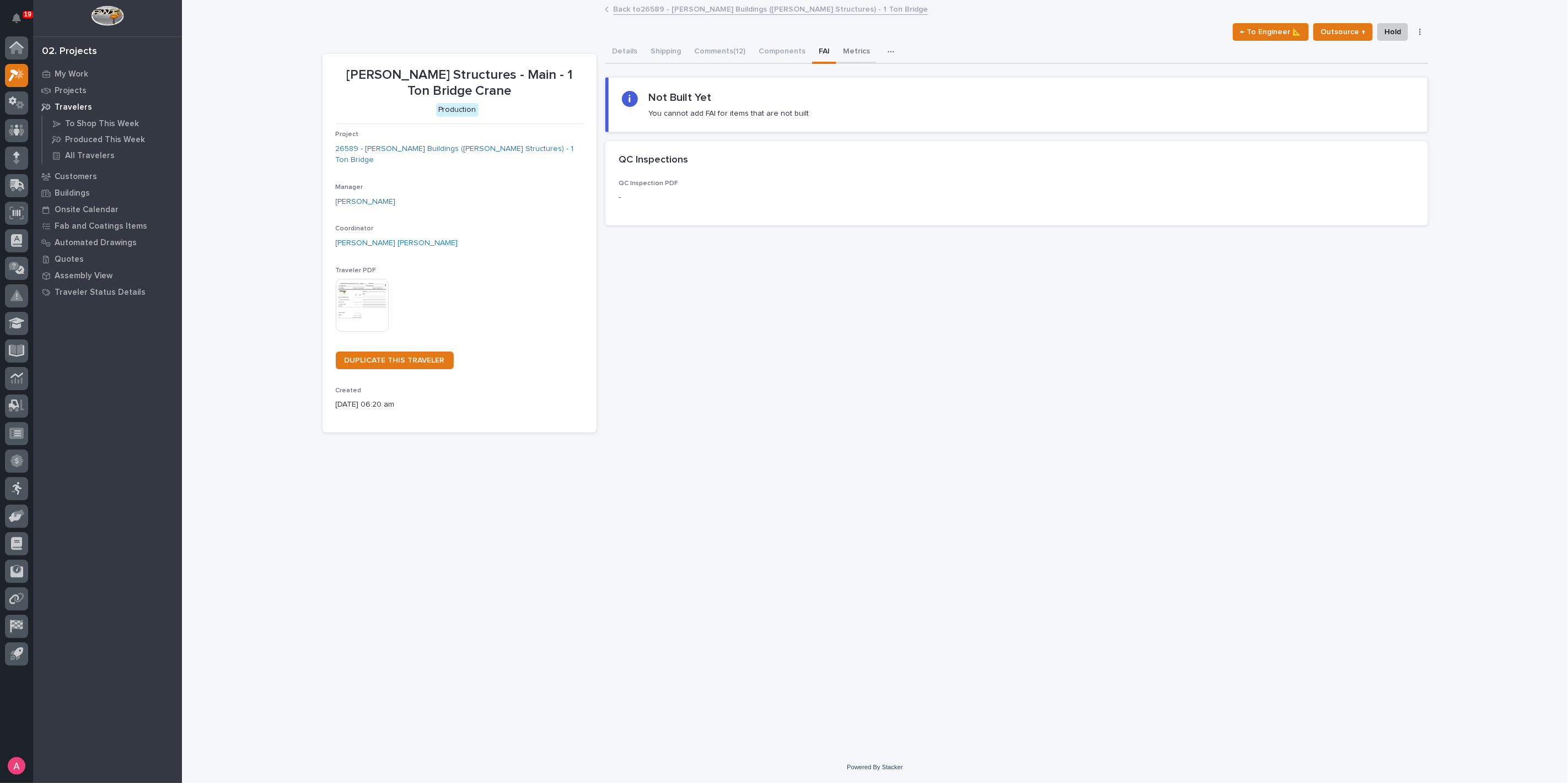
click at [864, 49] on button "Metrics" at bounding box center [856, 52] width 40 height 23
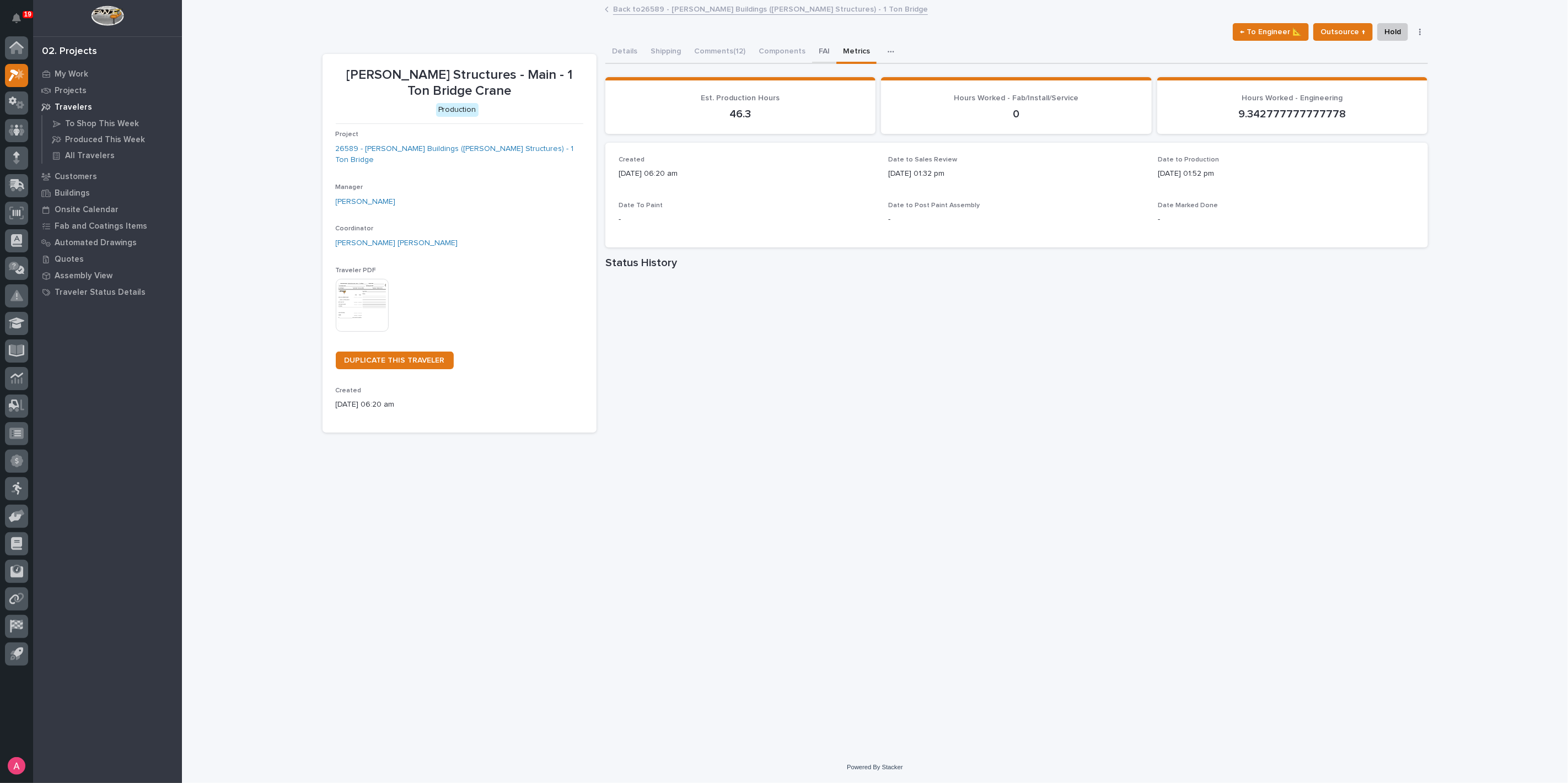
click at [812, 50] on button "FAI" at bounding box center [824, 52] width 25 height 23
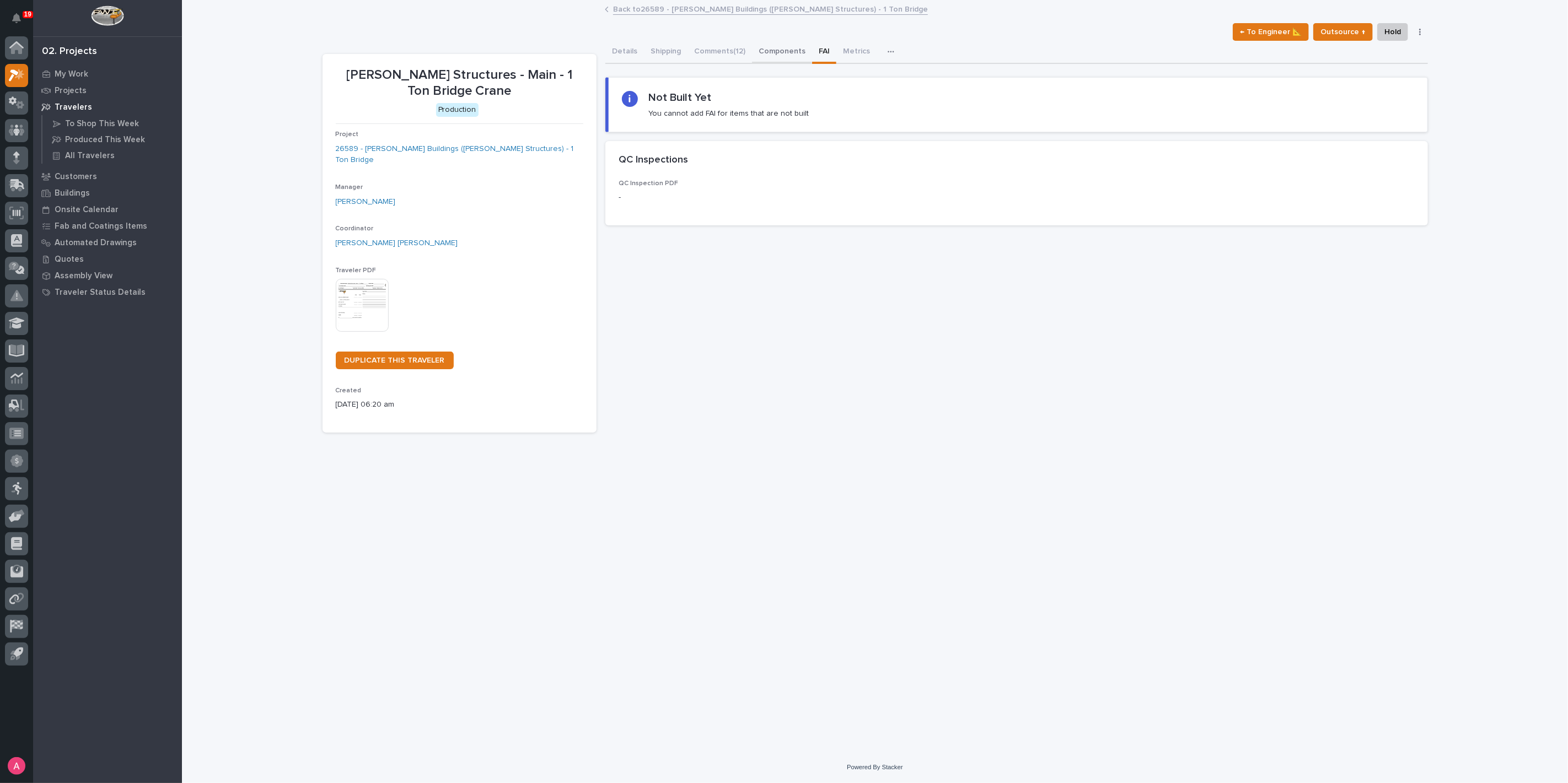
click at [791, 50] on button "Components" at bounding box center [782, 52] width 60 height 23
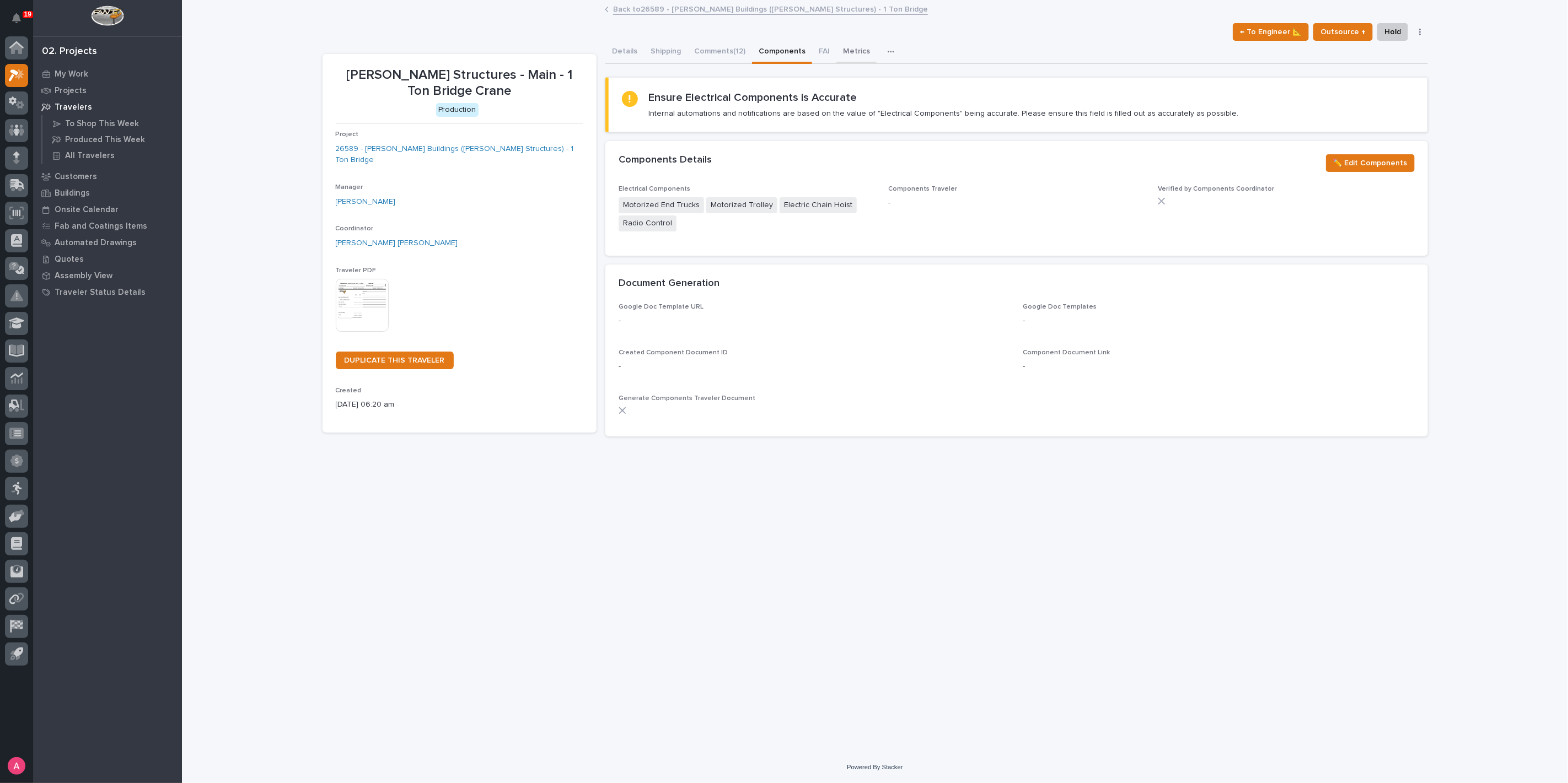
click at [845, 48] on button "Metrics" at bounding box center [856, 52] width 40 height 23
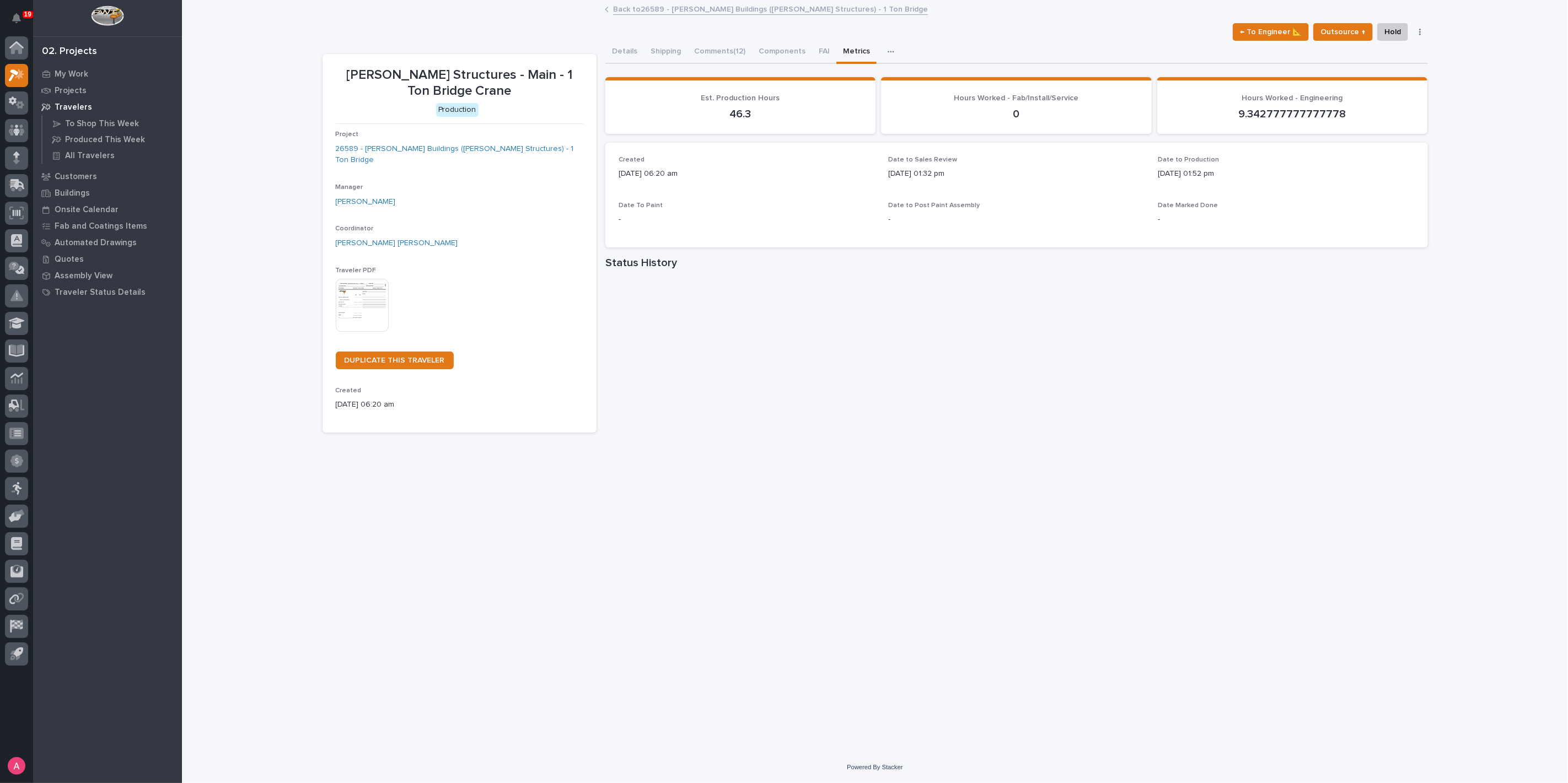
click at [663, 7] on link "Back to 26589 - [PERSON_NAME] Buildings ([PERSON_NAME] Structures) - 1 Ton Brid…" at bounding box center [770, 8] width 315 height 13
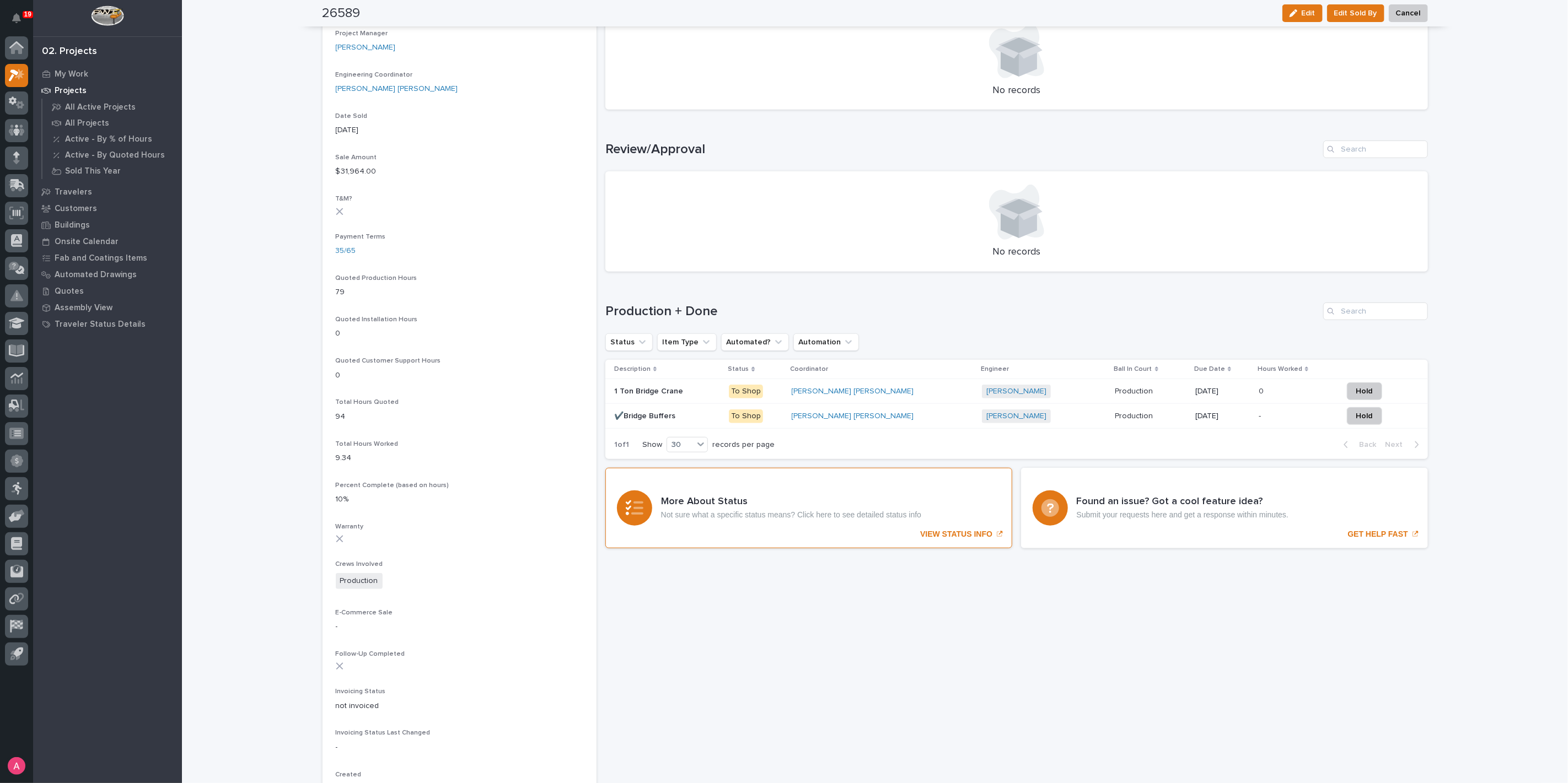
scroll to position [613, 0]
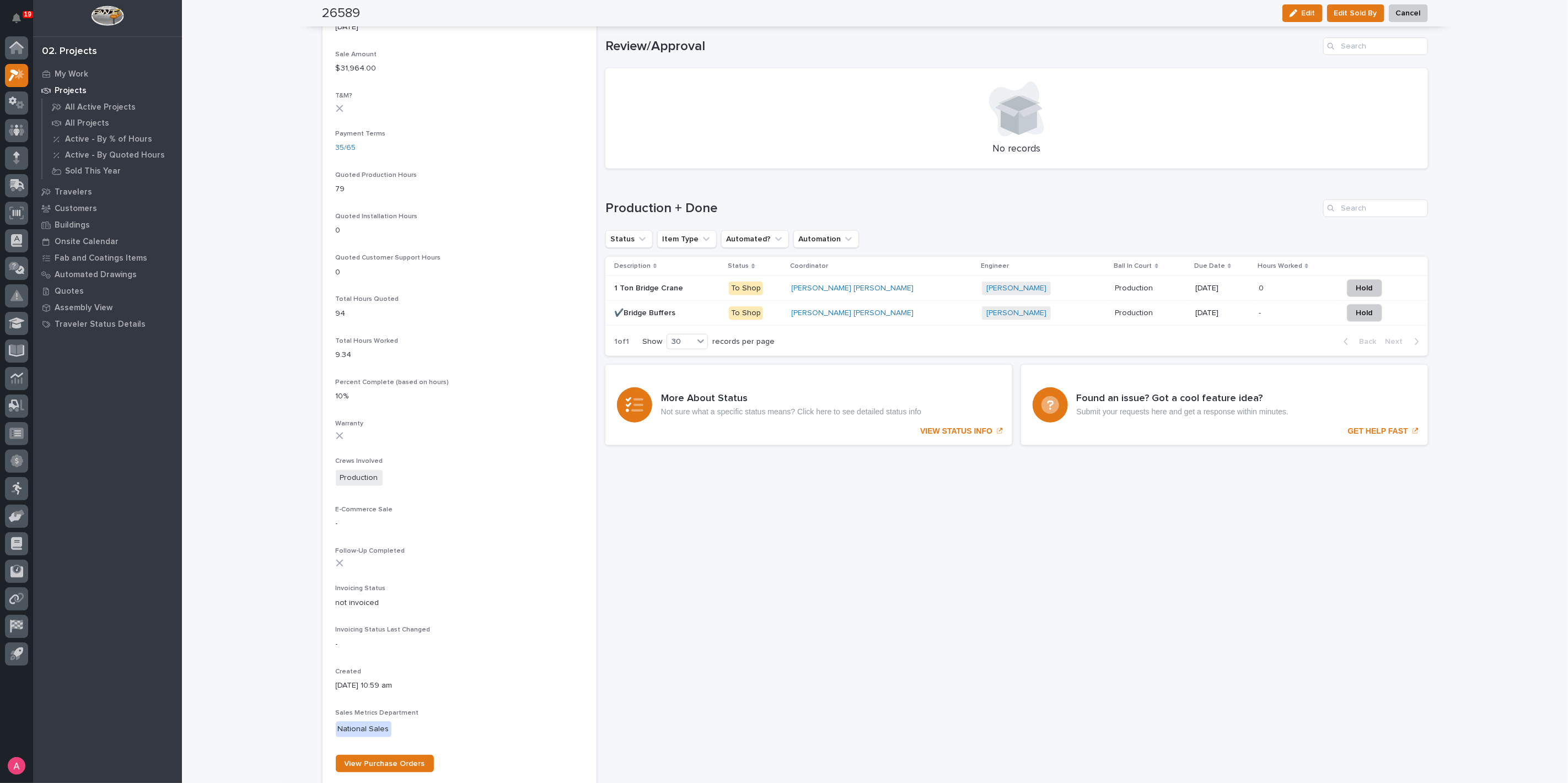
click at [696, 285] on p at bounding box center [667, 288] width 106 height 9
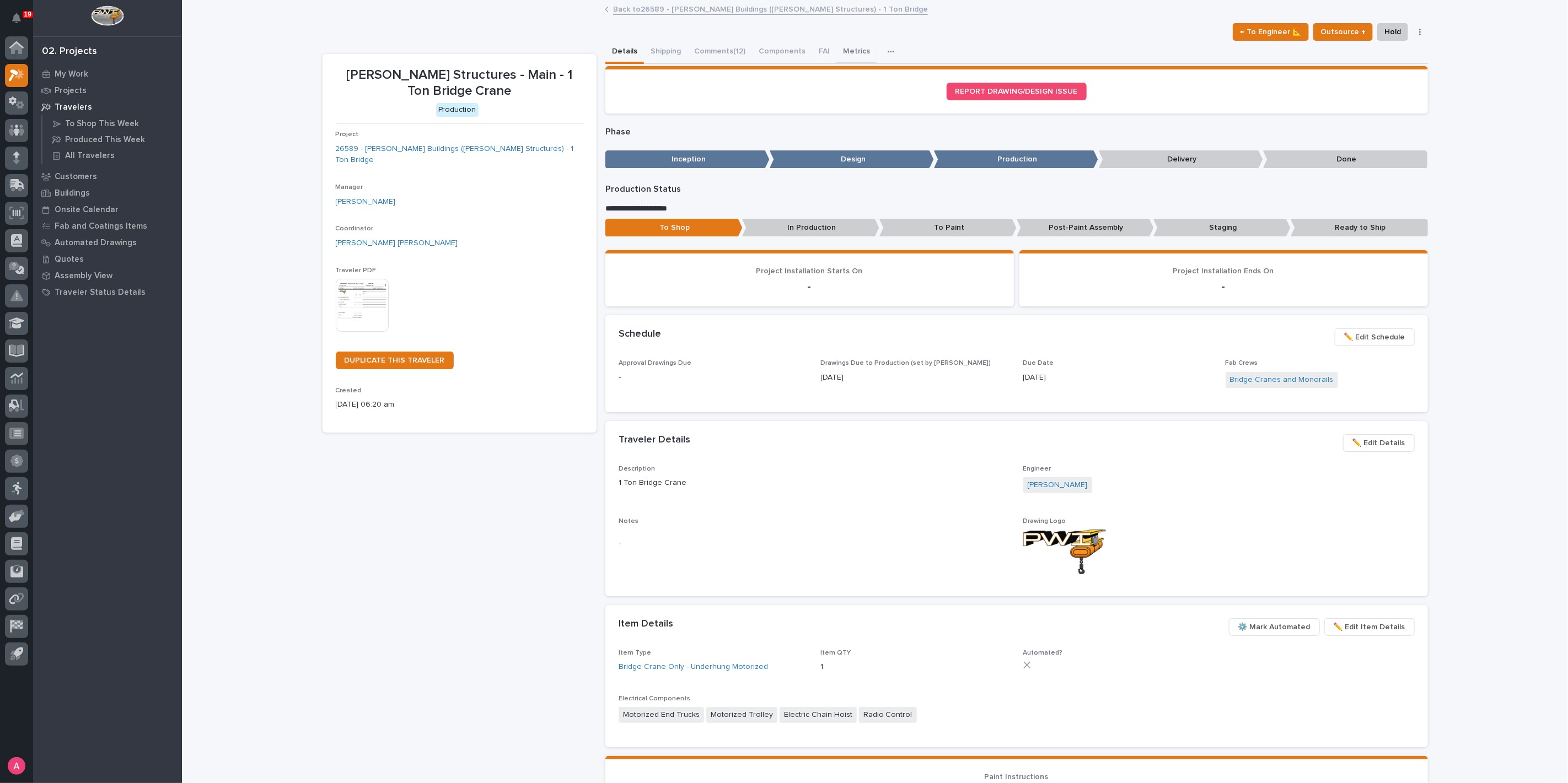
click at [840, 53] on button "Metrics" at bounding box center [856, 52] width 40 height 23
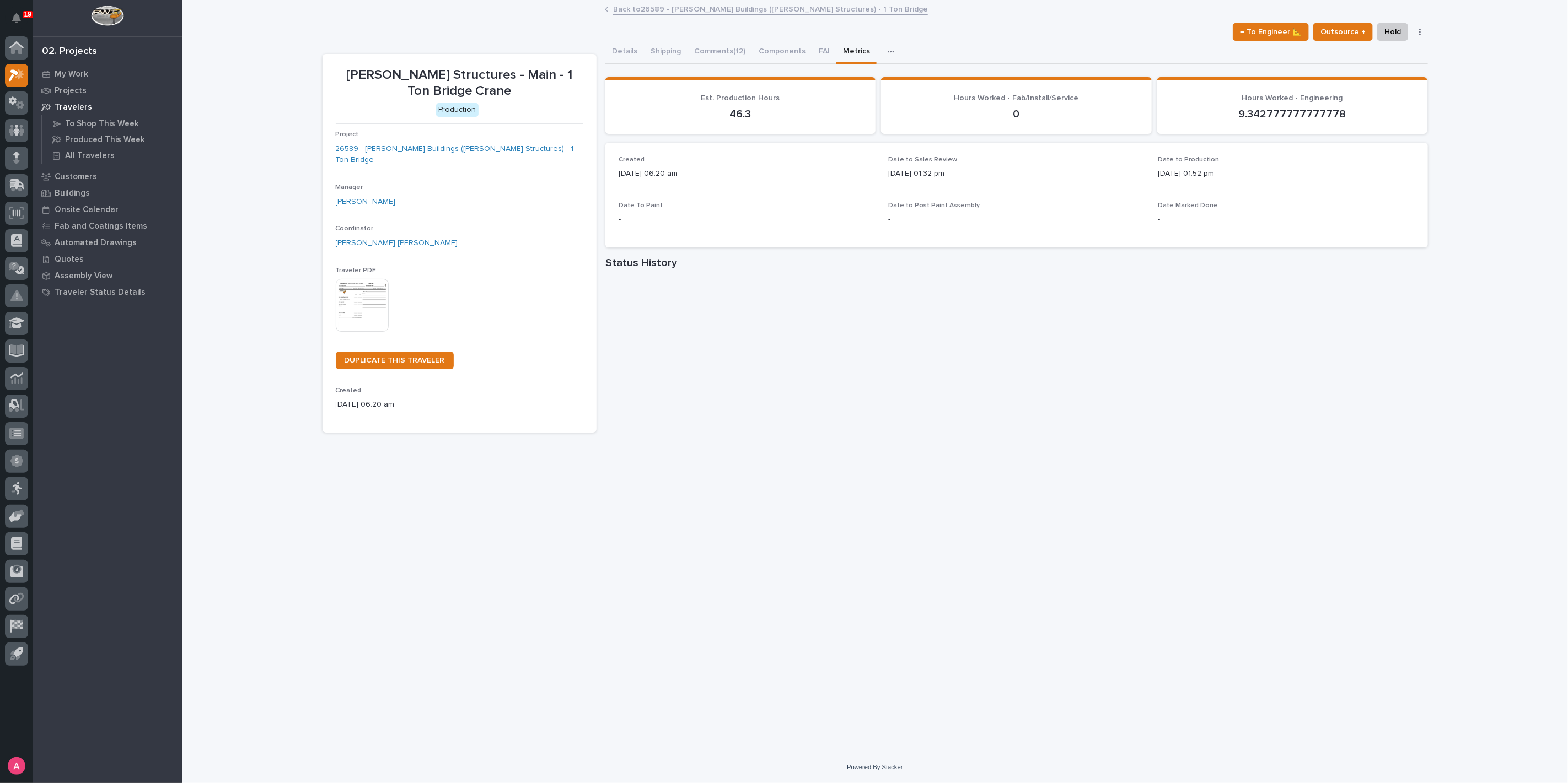
click at [1110, 495] on div "**********" at bounding box center [875, 363] width 1116 height 723
drag, startPoint x: 706, startPoint y: 46, endPoint x: 717, endPoint y: 79, distance: 34.8
click at [706, 46] on button "Comments (12)" at bounding box center [720, 52] width 64 height 23
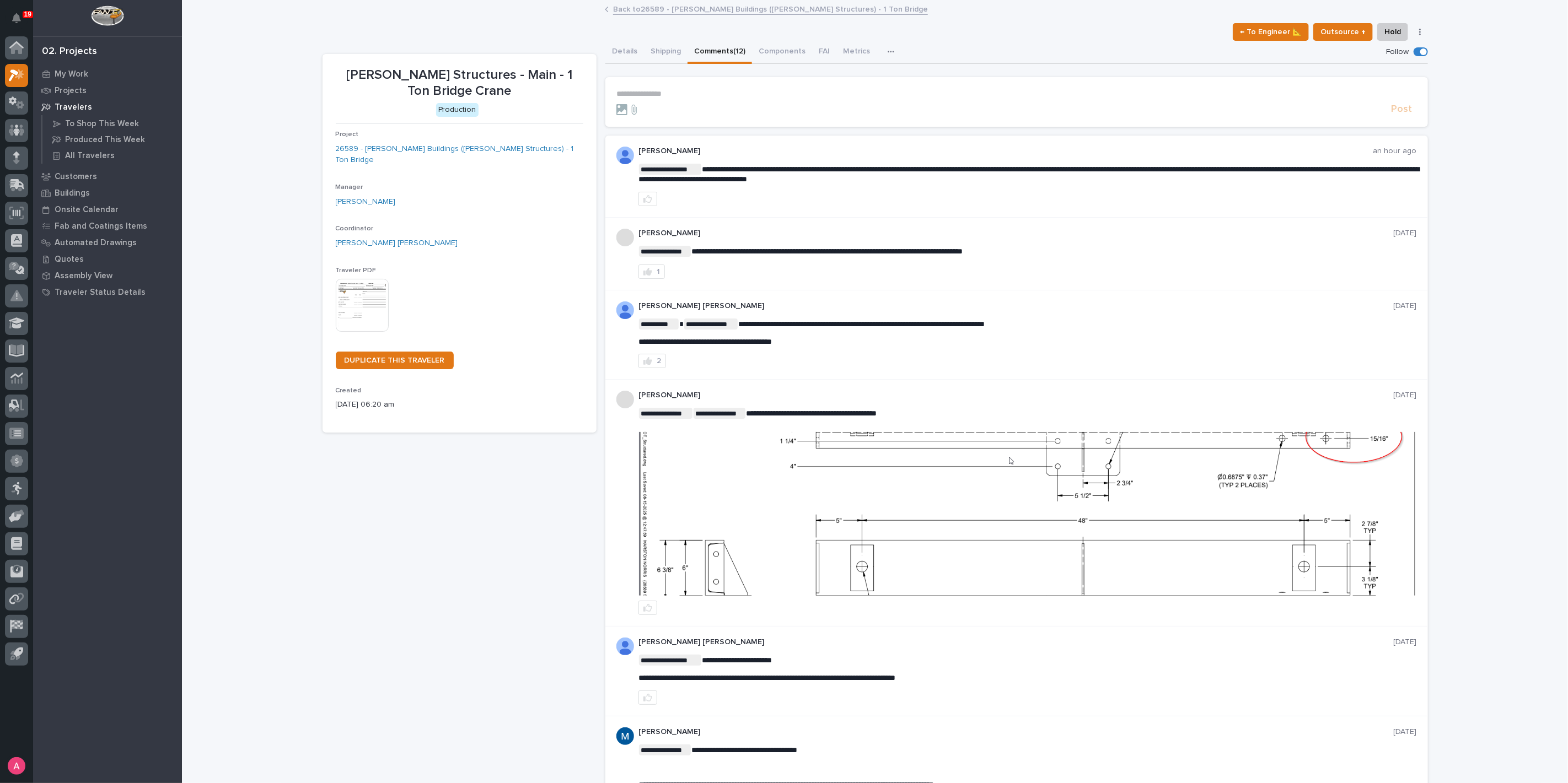
click at [702, 90] on p "**********" at bounding box center [1016, 94] width 801 height 9
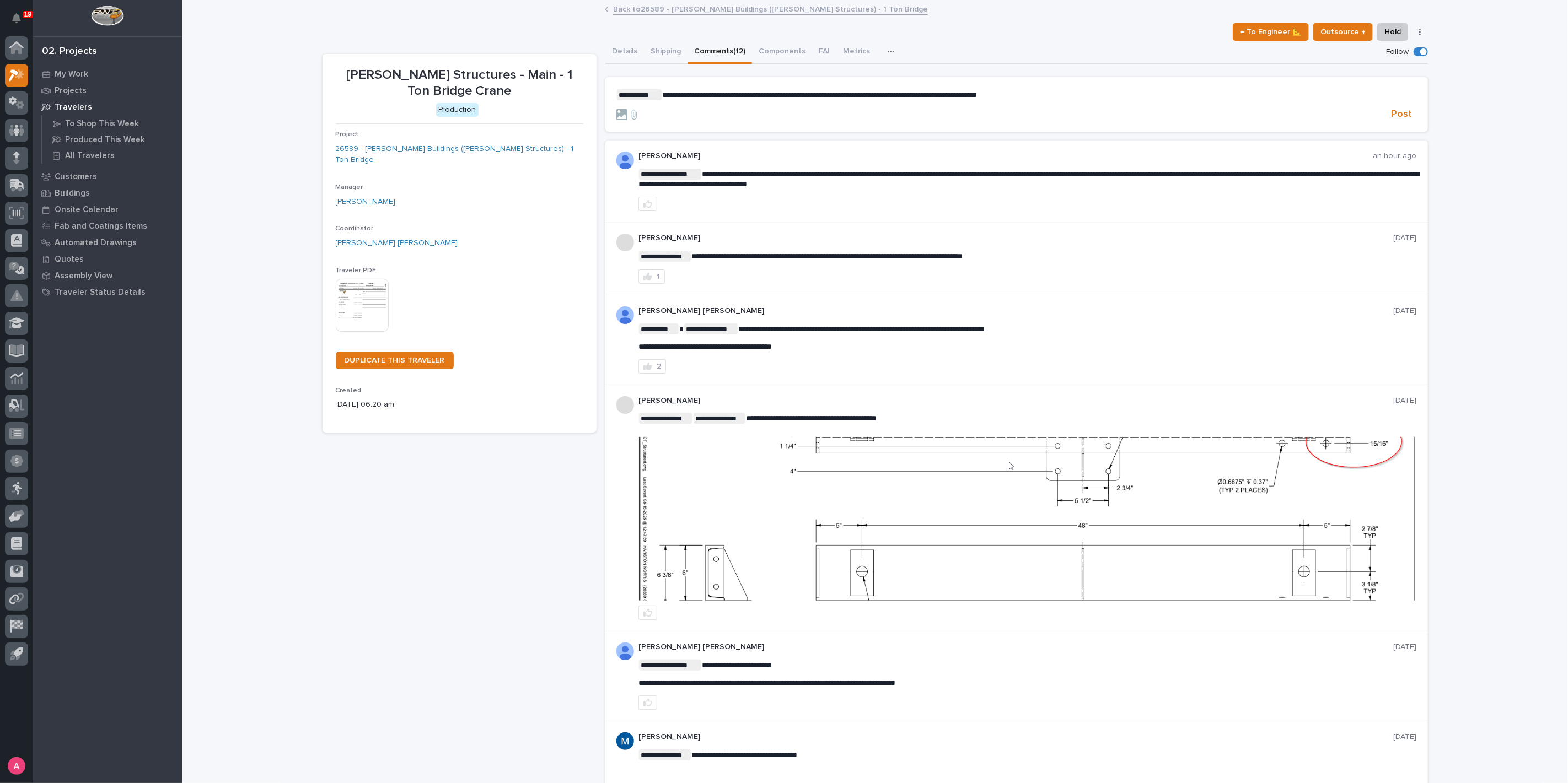
click at [1498, 188] on div "**********" at bounding box center [875, 678] width 1386 height 1354
click at [1048, 86] on section "**********" at bounding box center [1017, 104] width 822 height 55
click at [1051, 94] on p "**********" at bounding box center [1016, 95] width 801 height 11
click at [1393, 111] on span "Post" at bounding box center [1402, 114] width 21 height 13
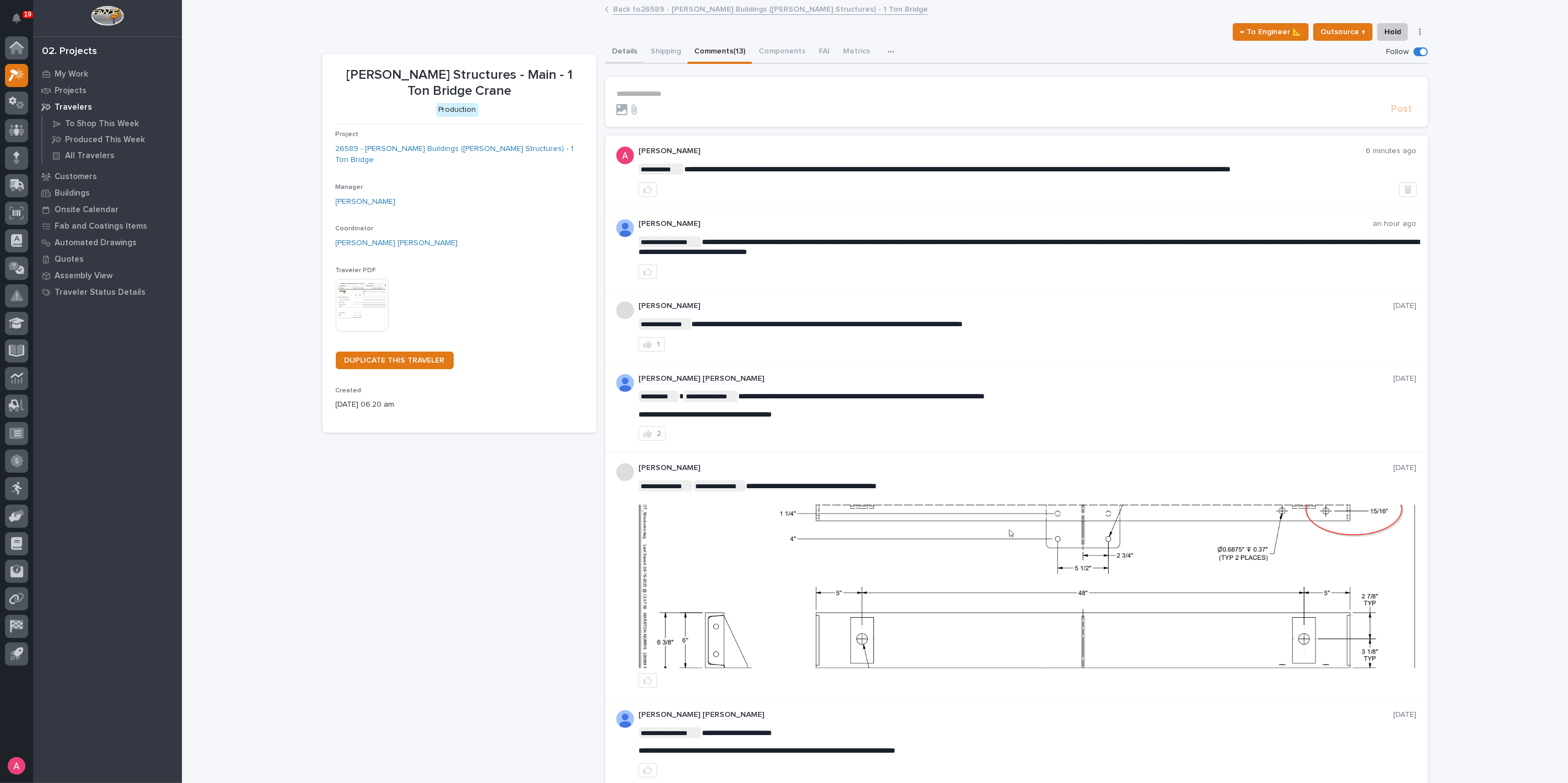
click at [610, 50] on button "Details" at bounding box center [625, 52] width 38 height 23
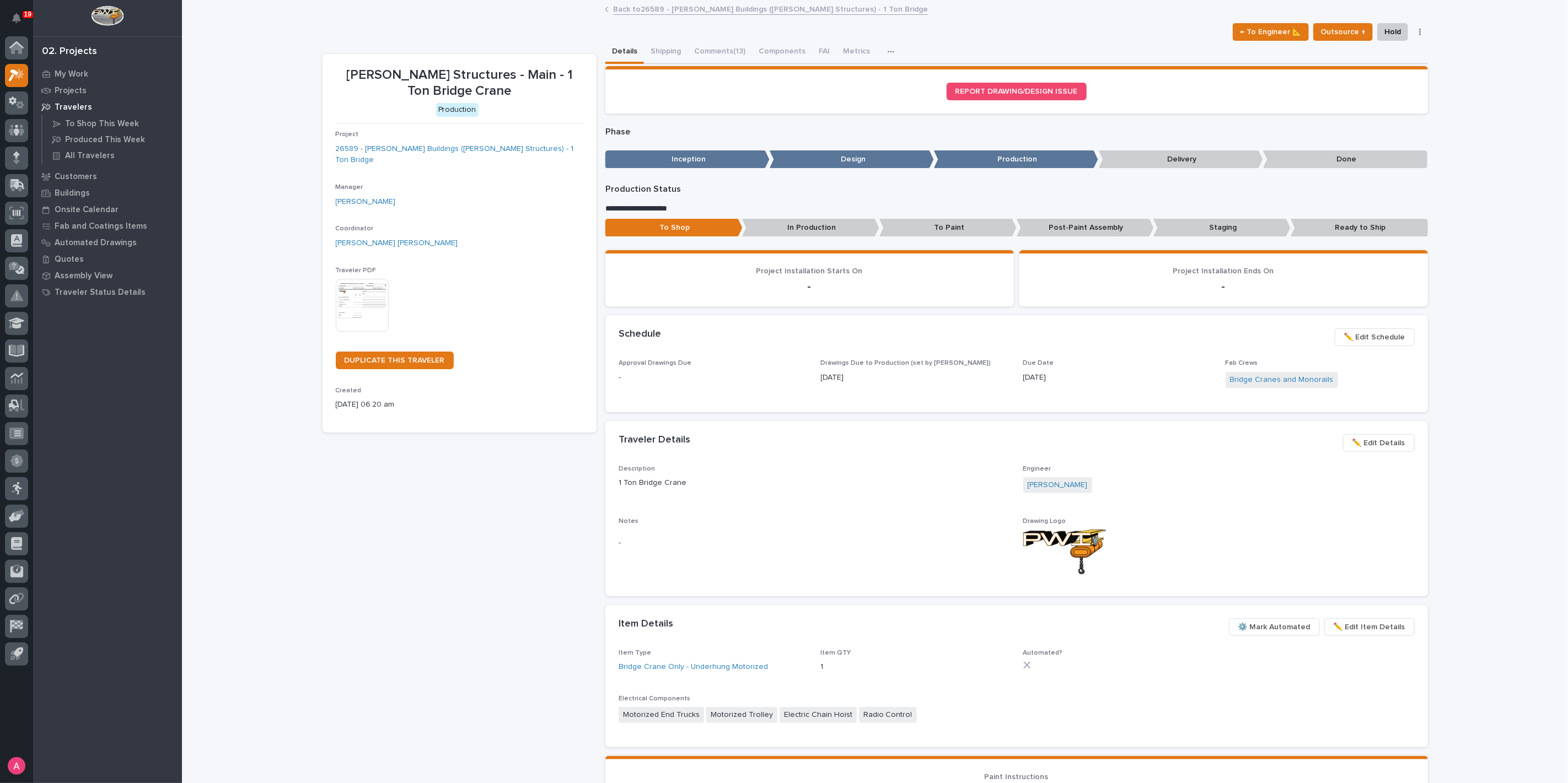
click at [663, 11] on link "Back to 26589 - [PERSON_NAME] Buildings ([PERSON_NAME] Structures) - 1 Ton Brid…" at bounding box center [770, 8] width 315 height 13
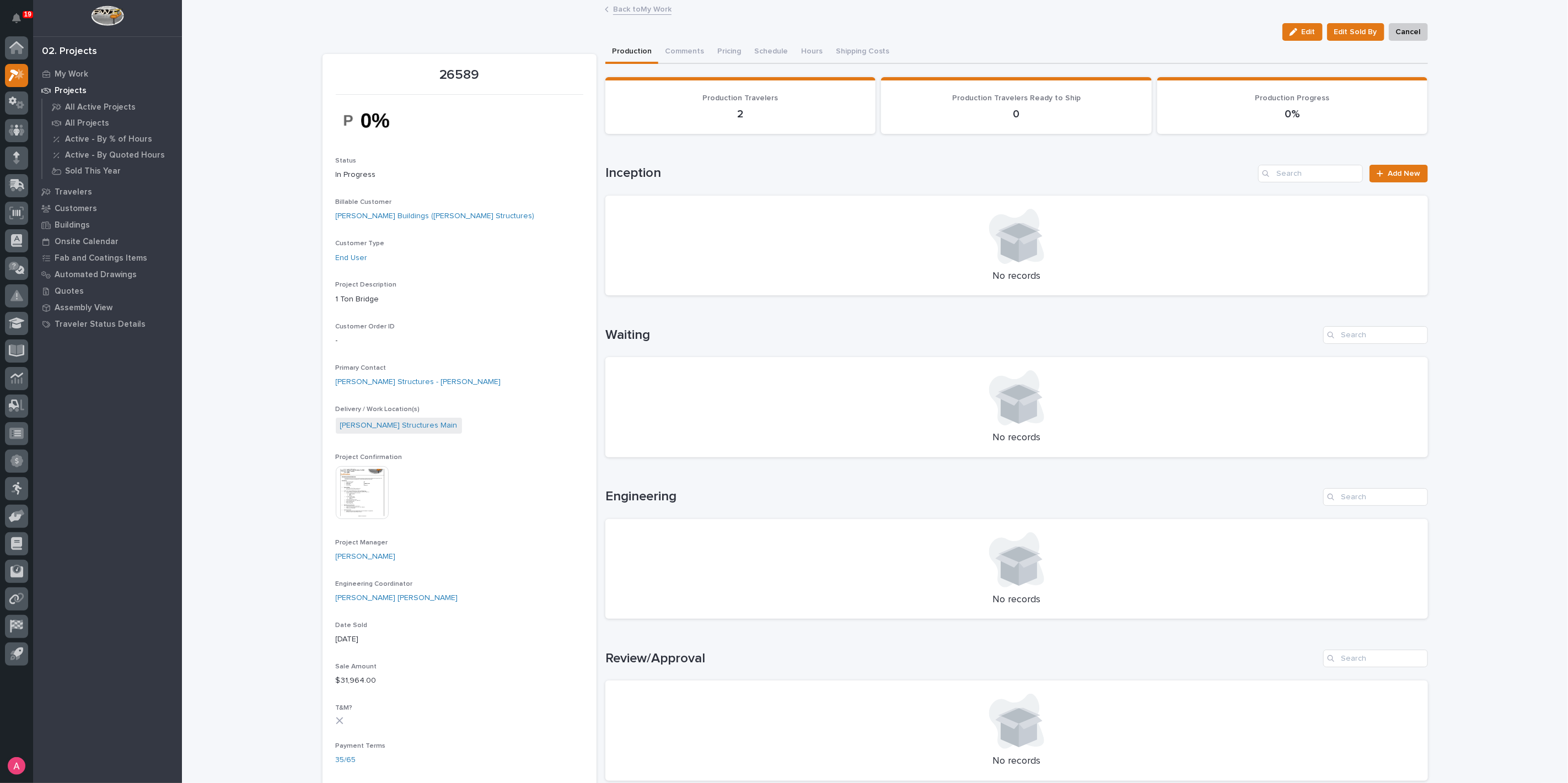
click at [369, 493] on img at bounding box center [362, 493] width 53 height 53
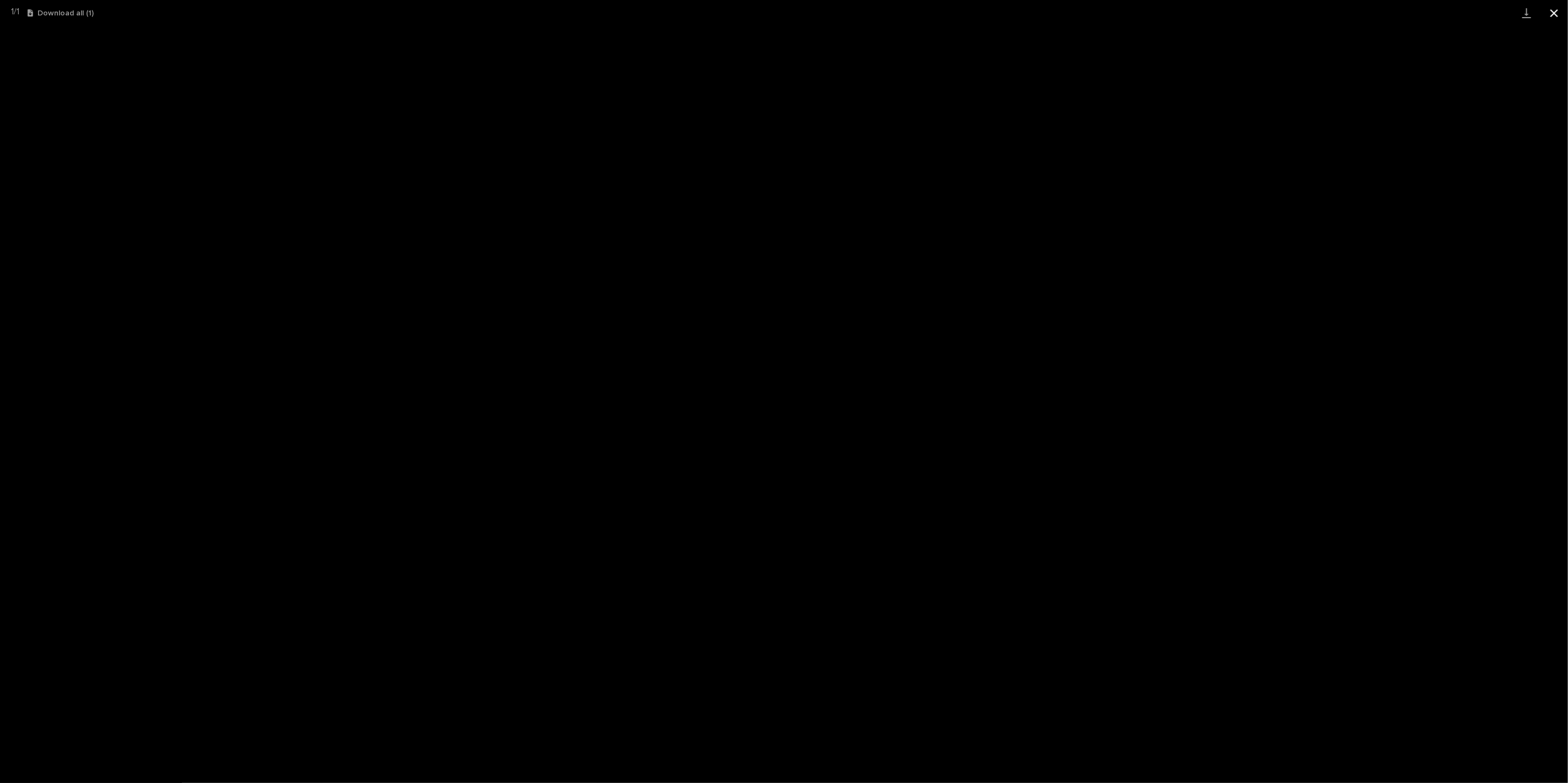
click at [1556, 15] on button "Close gallery" at bounding box center [1555, 13] width 28 height 26
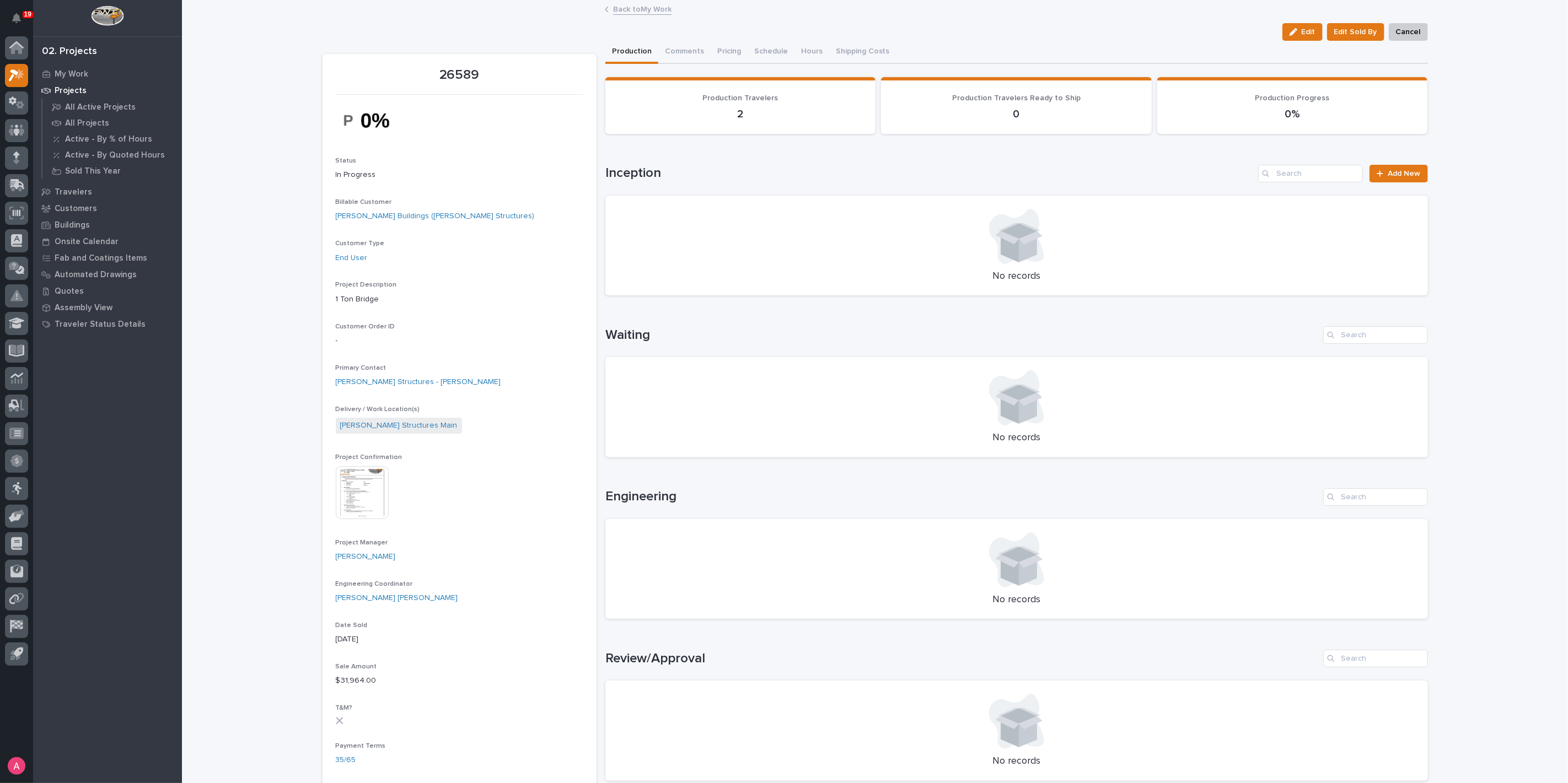
drag, startPoint x: 665, startPoint y: 239, endPoint x: 267, endPoint y: 328, distance: 407.8
click at [247, 328] on div "Loading... Saving… Loading... Saving… 26589 Edit Edit Sold By Cancel Edit Edit …" at bounding box center [875, 732] width 1386 height 1461
